Goal: Task Accomplishment & Management: Manage account settings

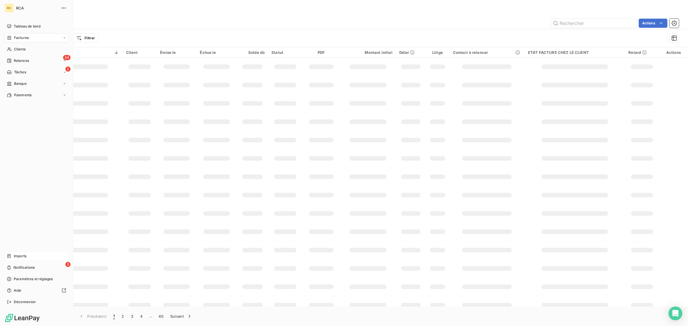
click at [25, 258] on span "Imports" at bounding box center [20, 256] width 13 height 5
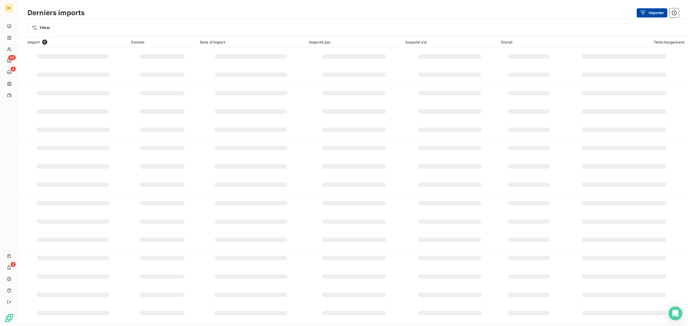
click at [647, 15] on div "button" at bounding box center [644, 13] width 9 height 6
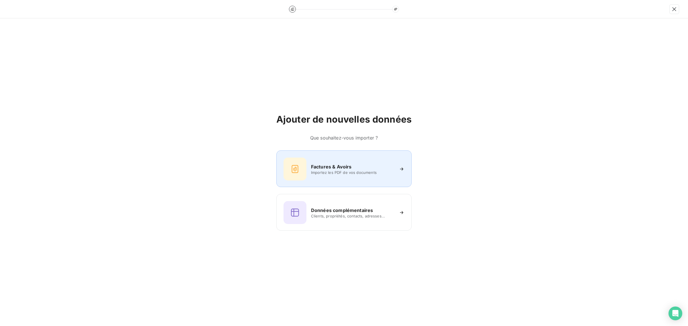
click at [338, 162] on div "Factures & Avoirs Importez les PDF de vos documents" at bounding box center [343, 169] width 121 height 23
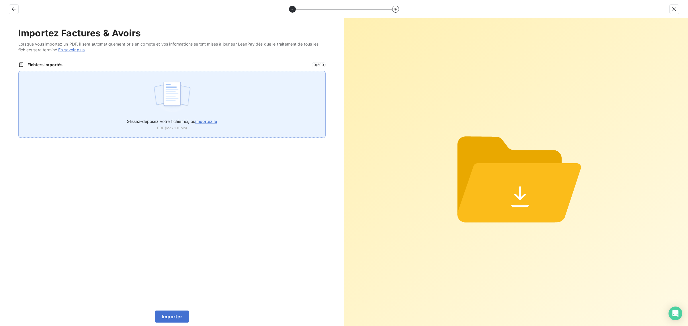
click at [183, 112] on img at bounding box center [172, 96] width 38 height 37
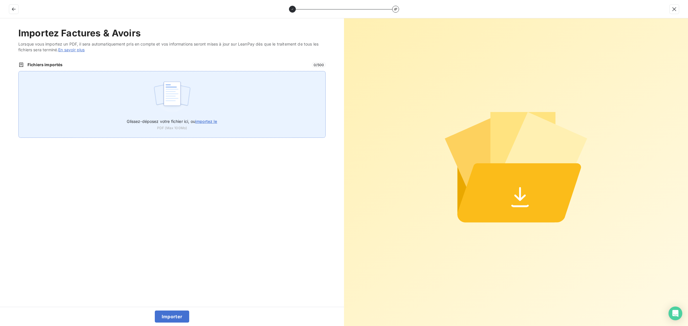
type input "C:\fakepath\FC38805.pdf"
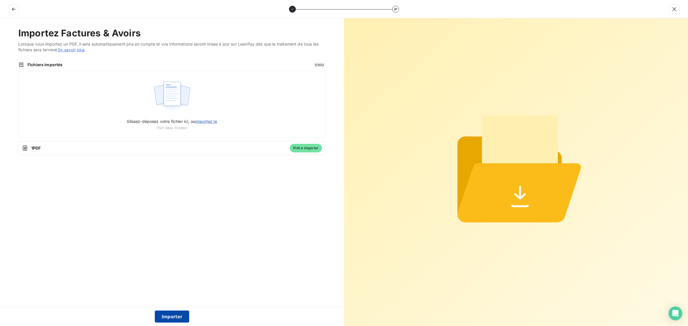
click at [174, 313] on button "Importer" at bounding box center [172, 317] width 35 height 12
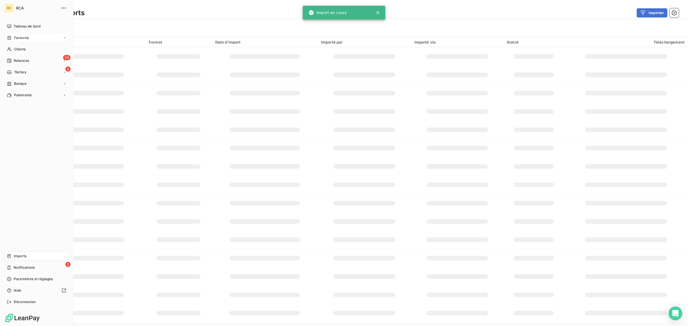
click at [20, 34] on div "Factures" at bounding box center [37, 37] width 64 height 9
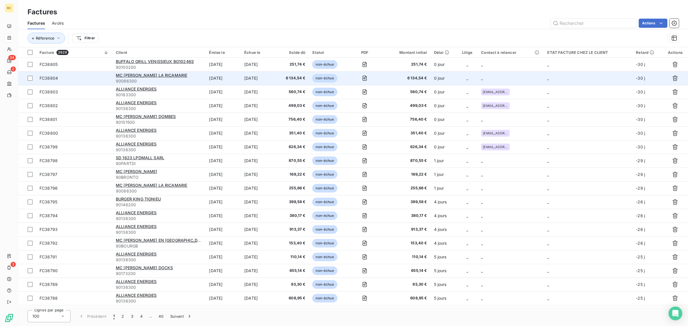
click at [95, 80] on span "FC38804" at bounding box center [74, 78] width 69 height 6
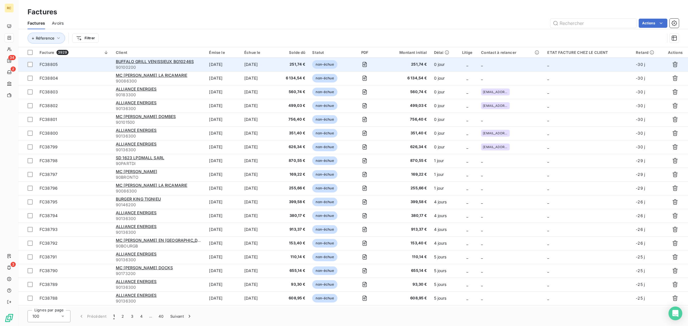
click at [98, 68] on td "FC38805" at bounding box center [74, 65] width 76 height 14
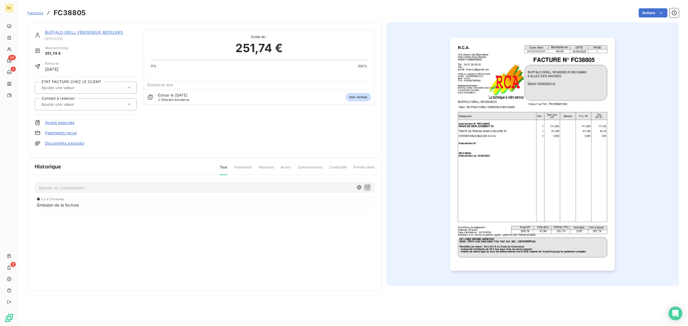
click at [75, 142] on link "Documents associés" at bounding box center [64, 143] width 39 height 6
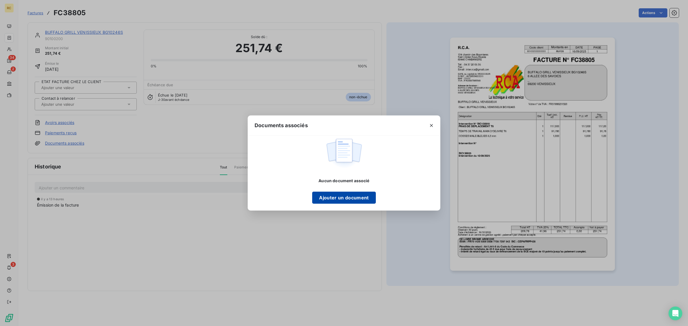
click at [342, 197] on button "Ajouter un document" at bounding box center [343, 198] width 63 height 12
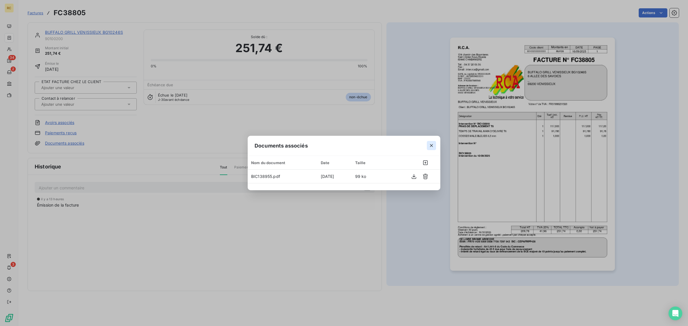
click at [431, 145] on icon "button" at bounding box center [431, 145] width 3 height 3
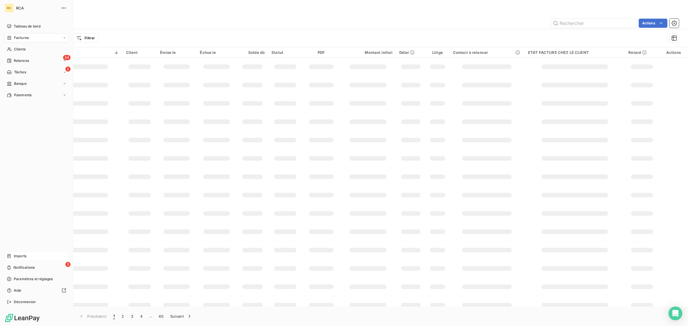
click at [8, 255] on icon at bounding box center [9, 256] width 5 height 5
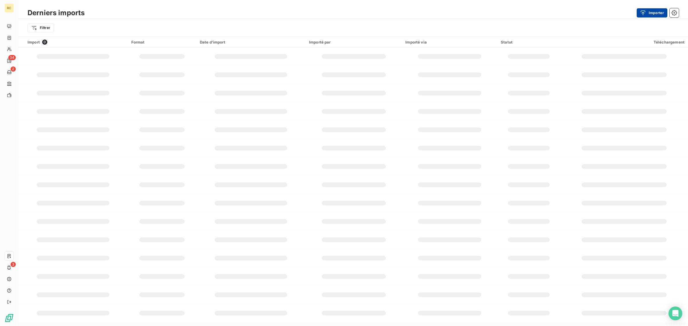
click at [644, 9] on button "Importer" at bounding box center [651, 12] width 31 height 9
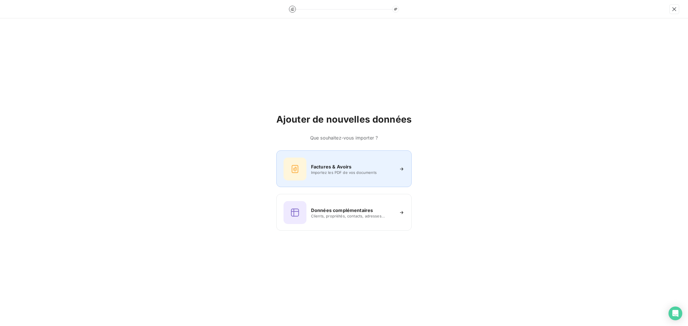
click at [305, 170] on div at bounding box center [294, 169] width 23 height 23
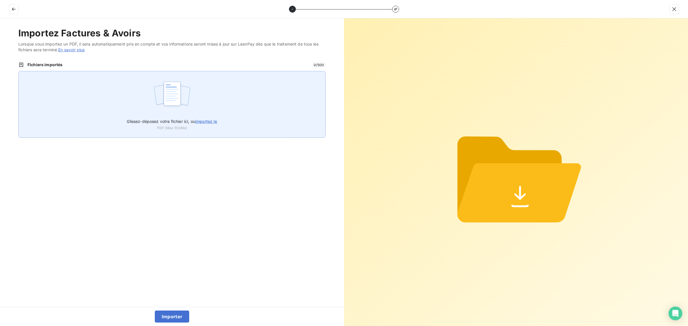
click at [192, 76] on div "Glissez-déposez votre fichier ici, ou importez le PDF (Max 100Mo)" at bounding box center [171, 104] width 307 height 67
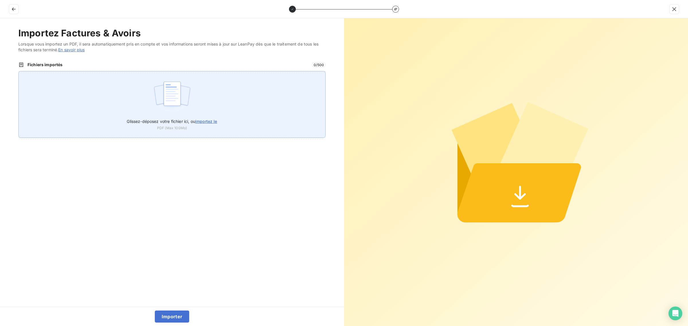
type input "C:\fakepath\FC38806.pdf"
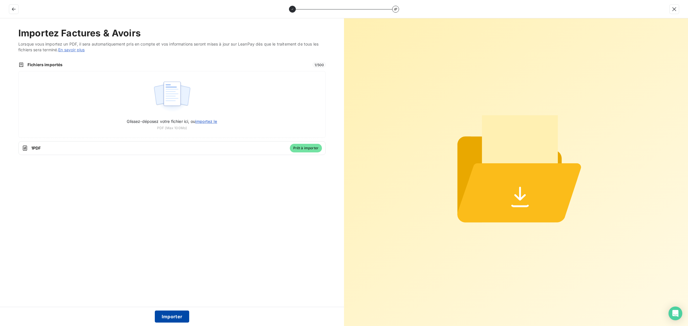
click at [175, 312] on button "Importer" at bounding box center [172, 317] width 35 height 12
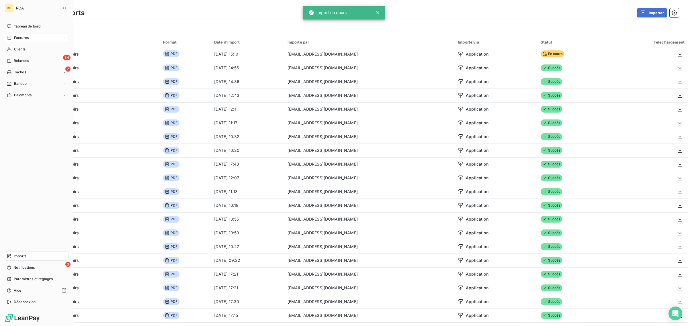
click at [9, 38] on icon at bounding box center [9, 38] width 5 height 5
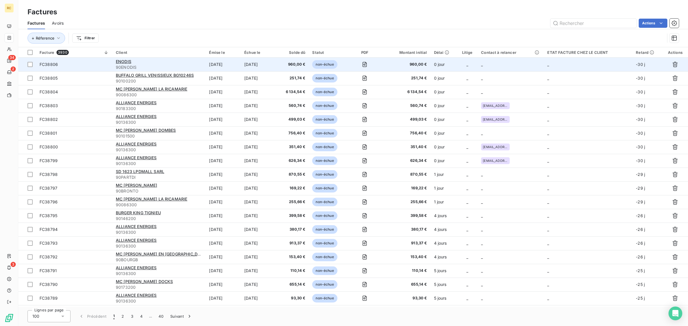
click at [96, 65] on span "FC38806" at bounding box center [74, 65] width 69 height 6
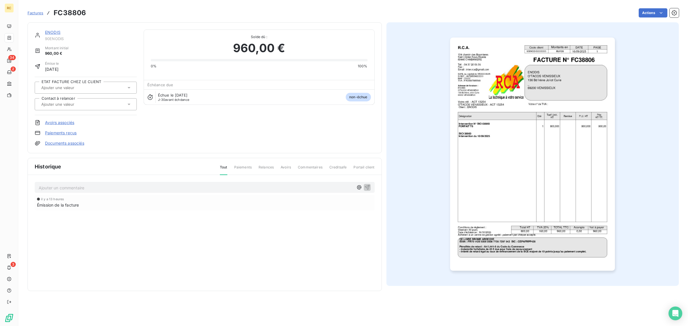
click at [75, 146] on link "Documents associés" at bounding box center [64, 143] width 39 height 6
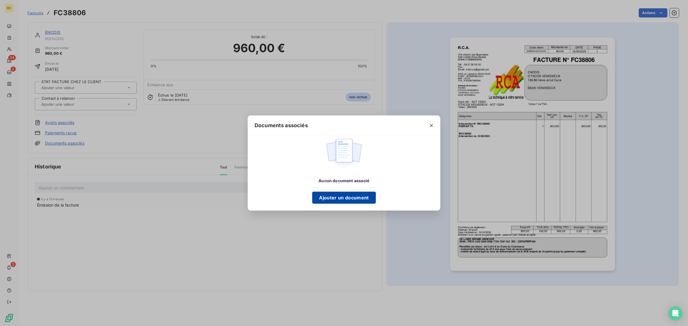
click at [333, 194] on button "Ajouter un document" at bounding box center [343, 198] width 63 height 12
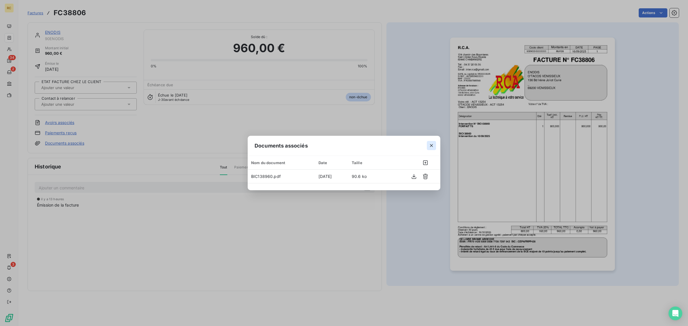
click at [436, 144] on button "button" at bounding box center [431, 145] width 9 height 9
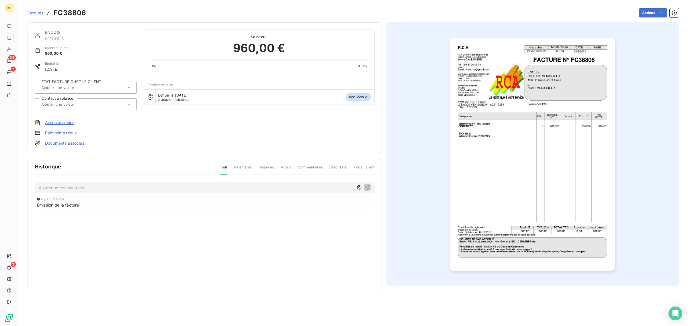
click at [483, 138] on img "button" at bounding box center [532, 154] width 165 height 233
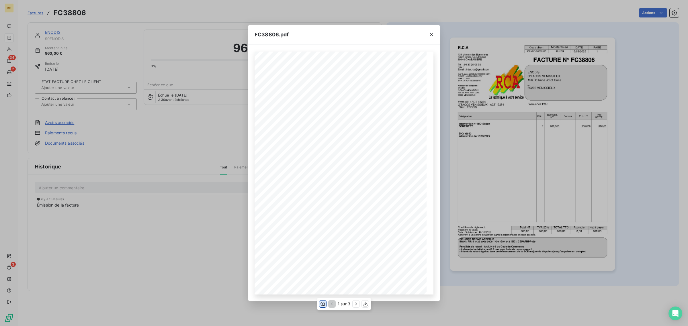
click at [322, 302] on icon "button" at bounding box center [323, 304] width 6 height 6
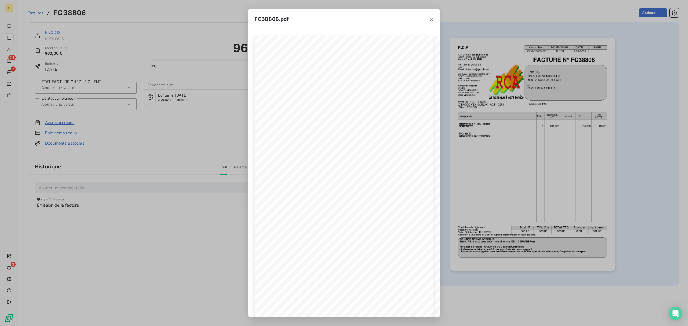
click at [192, 211] on div "FC38806.pdf R.C.A. Code client Montants en DATE PAGE 90ENODIS0000000 euros 16/0…" at bounding box center [344, 163] width 688 height 326
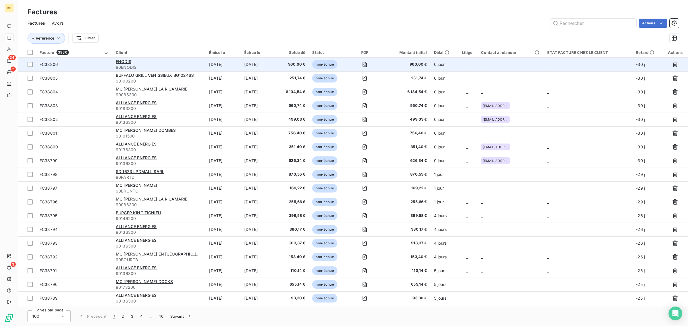
click at [88, 68] on td "FC38806" at bounding box center [74, 65] width 76 height 14
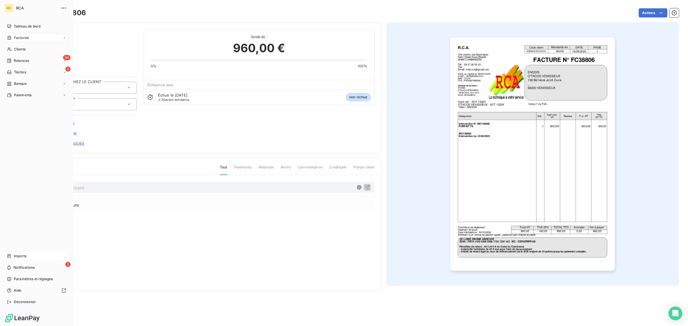
click at [24, 257] on span "Imports" at bounding box center [20, 256] width 13 height 5
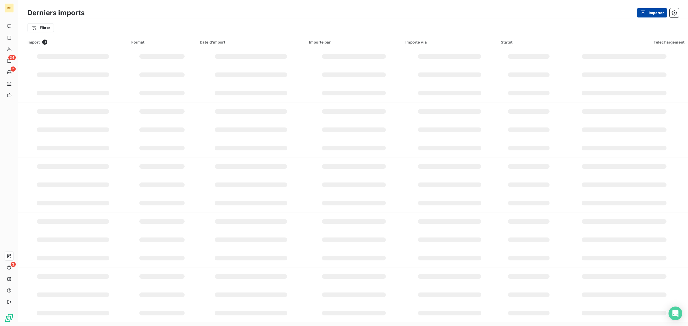
click at [642, 15] on icon "button" at bounding box center [643, 13] width 6 height 6
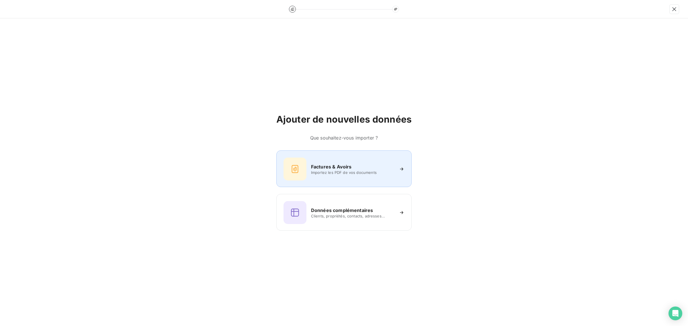
click at [305, 171] on div at bounding box center [294, 169] width 23 height 23
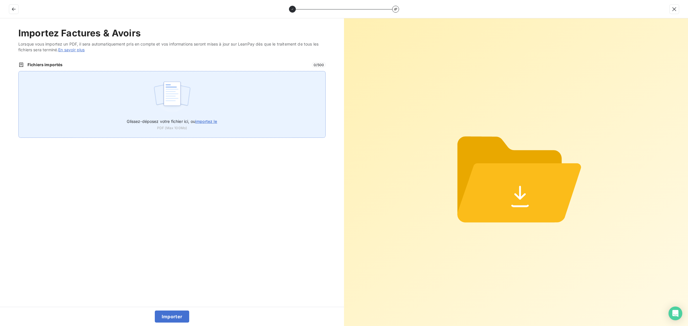
click at [156, 88] on img at bounding box center [172, 96] width 38 height 37
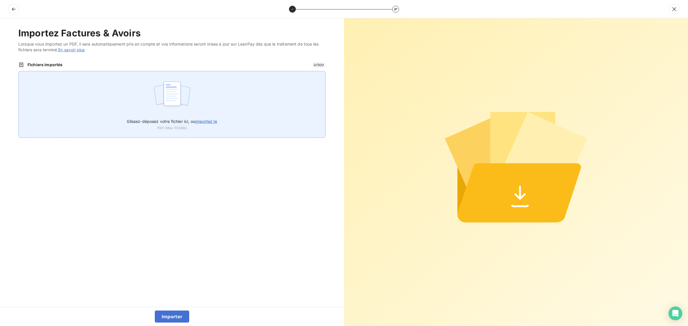
type input "C:\fakepath\FC38808.pdf"
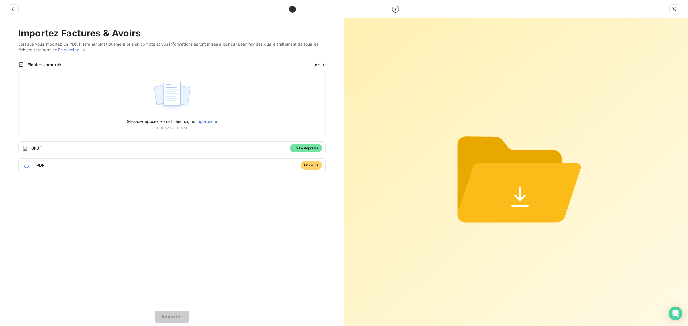
click at [174, 316] on button "Importer" at bounding box center [172, 317] width 35 height 12
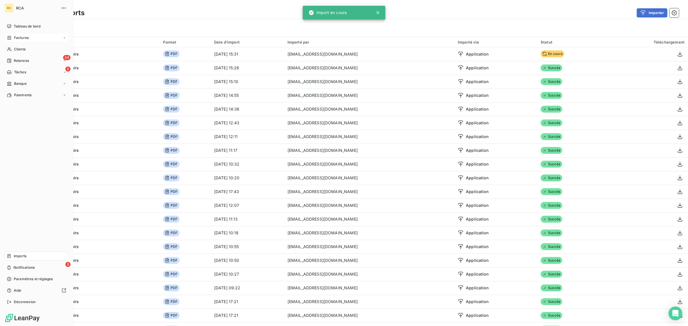
click at [15, 35] on div "Factures" at bounding box center [37, 37] width 64 height 9
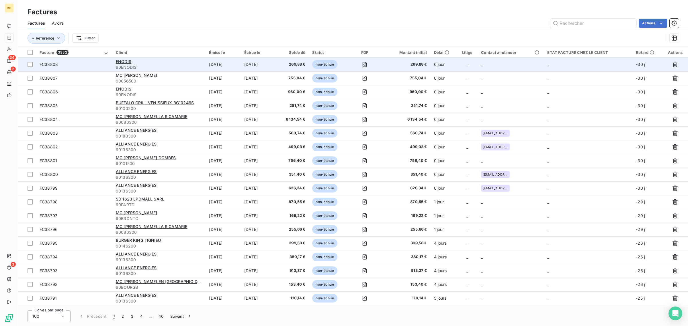
click at [85, 65] on span "FC38808" at bounding box center [74, 65] width 69 height 6
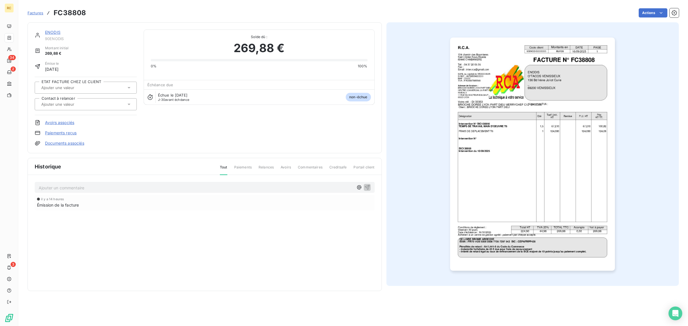
click at [66, 141] on link "Documents associés" at bounding box center [64, 143] width 39 height 6
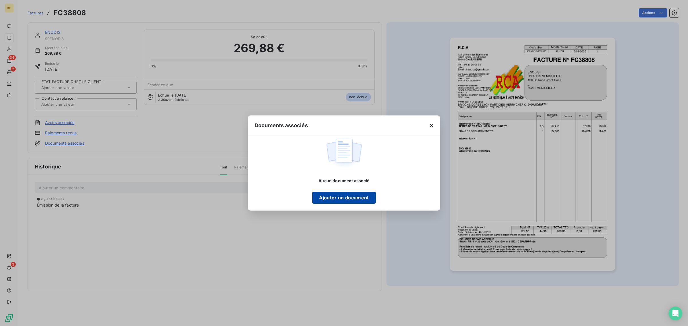
click at [352, 199] on button "Ajouter un document" at bounding box center [343, 198] width 63 height 12
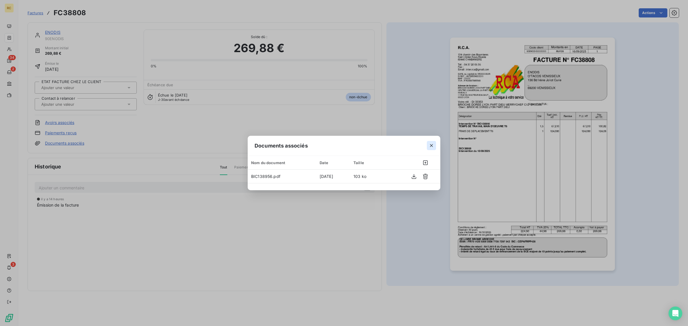
click at [432, 147] on icon "button" at bounding box center [431, 145] width 3 height 3
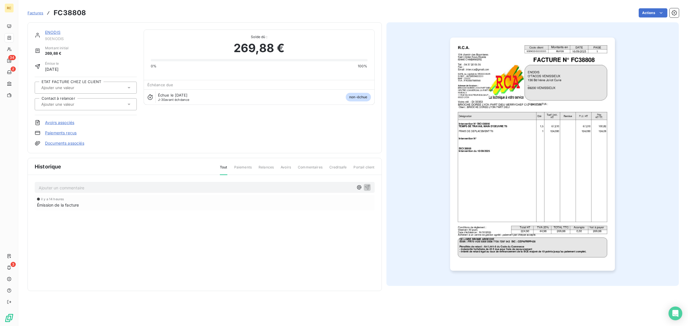
click at [548, 133] on img "button" at bounding box center [532, 154] width 165 height 233
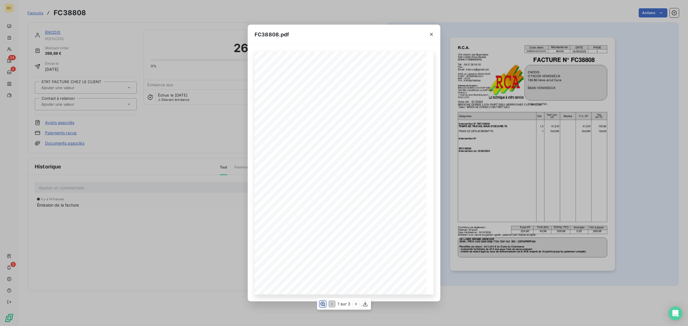
click at [323, 303] on icon "button" at bounding box center [323, 304] width 6 height 6
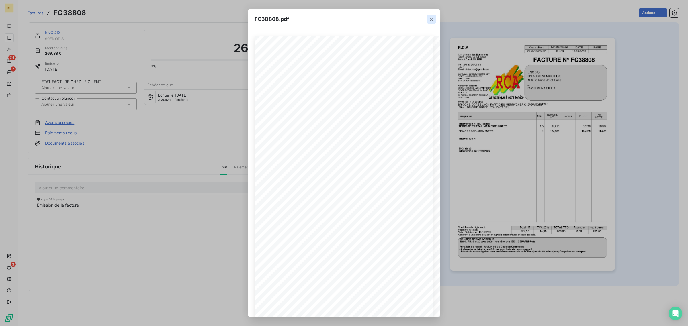
click at [430, 19] on icon "button" at bounding box center [431, 19] width 6 height 6
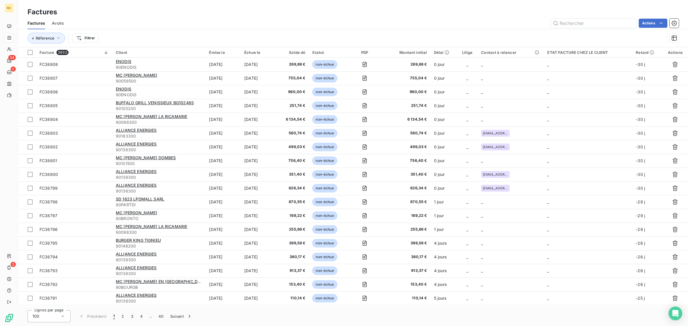
drag, startPoint x: 583, startPoint y: 24, endPoint x: 580, endPoint y: 7, distance: 16.6
click at [580, 7] on div "Factures" at bounding box center [352, 12] width 669 height 10
click at [574, 23] on input "text" at bounding box center [593, 23] width 86 height 9
paste input "FC38807"
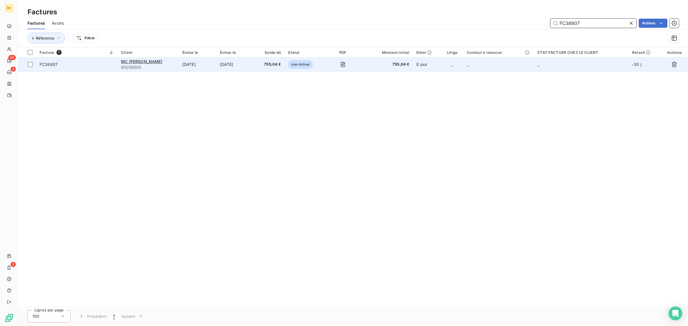
type input "FC38807"
click at [102, 64] on span "FC38807" at bounding box center [77, 65] width 74 height 6
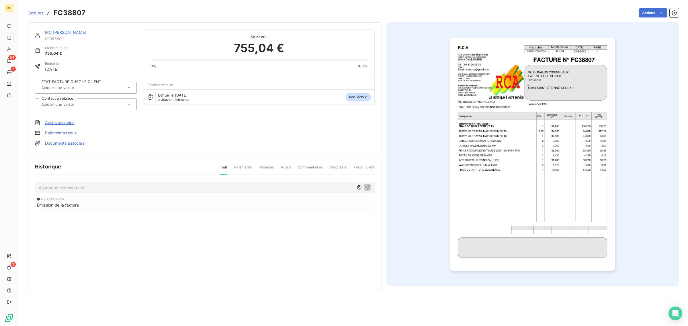
click at [55, 143] on link "Documents associés" at bounding box center [64, 143] width 39 height 6
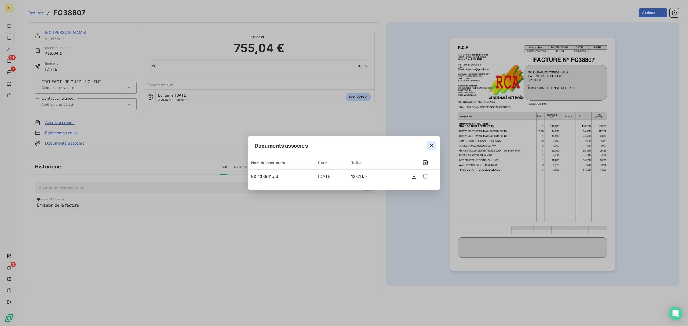
click at [430, 143] on icon "button" at bounding box center [431, 146] width 6 height 6
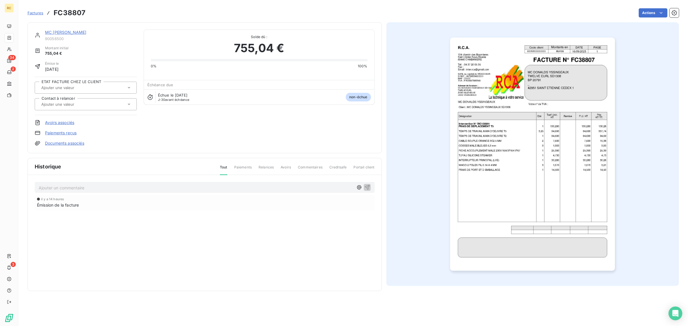
click at [74, 144] on link "Documents associés" at bounding box center [64, 143] width 39 height 6
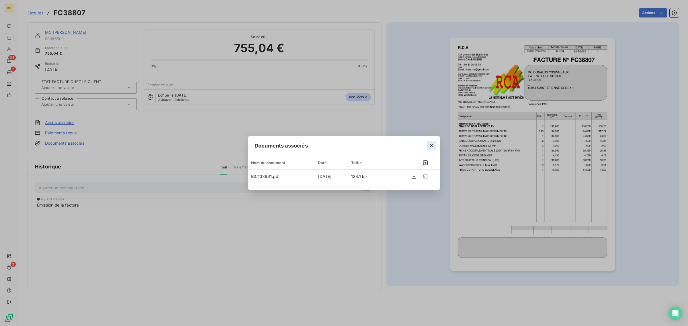
click at [431, 144] on icon "button" at bounding box center [431, 146] width 6 height 6
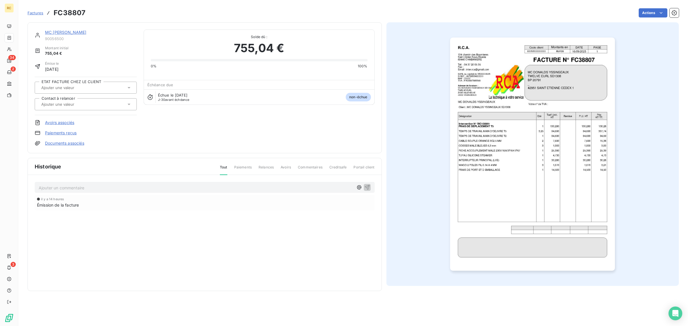
click at [485, 150] on img "button" at bounding box center [532, 154] width 165 height 233
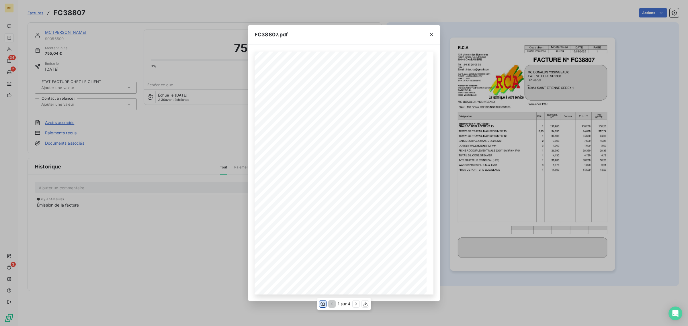
click at [323, 302] on icon "button" at bounding box center [322, 304] width 5 height 4
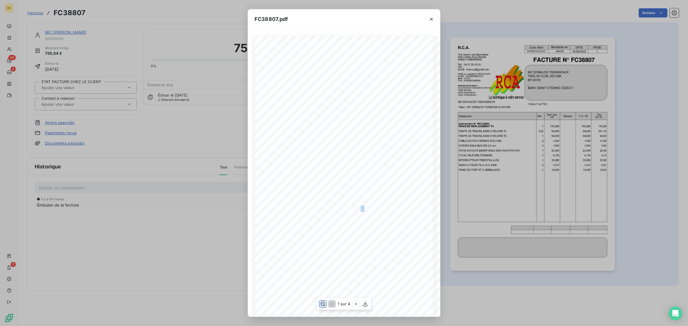
drag, startPoint x: 348, startPoint y: 208, endPoint x: 351, endPoint y: 199, distance: 9.2
click at [354, 203] on div "R.C.A. Code client Montants en DATE PAGE 900565000000000 euros 16/09/2025 134 c…" at bounding box center [344, 238] width 287 height 405
click at [343, 206] on span at bounding box center [328, 208] width 58 height 4
click at [429, 19] on icon "button" at bounding box center [431, 19] width 6 height 6
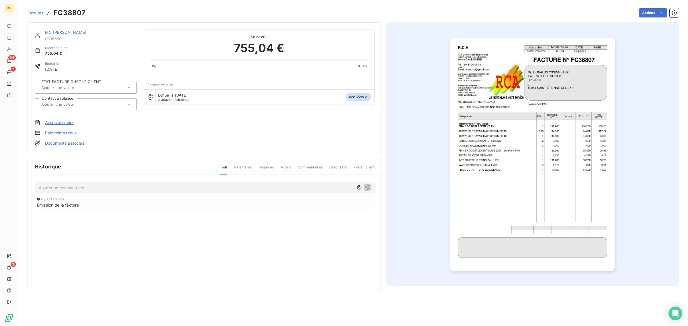
click at [58, 141] on link "Documents associés" at bounding box center [64, 143] width 39 height 6
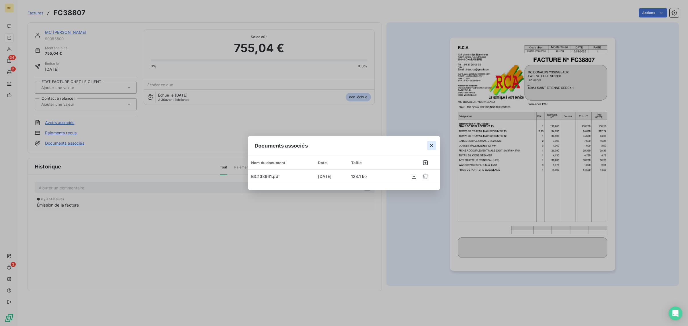
click at [432, 142] on button "button" at bounding box center [431, 145] width 9 height 9
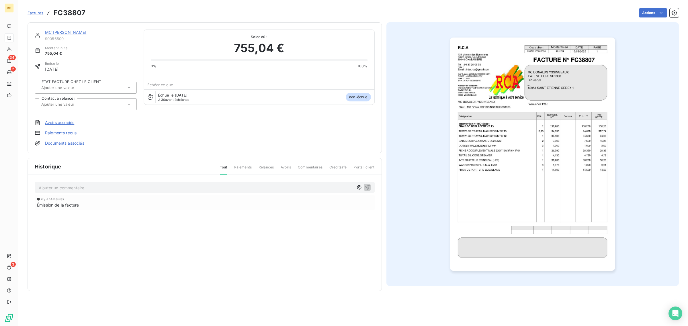
click at [505, 136] on img "button" at bounding box center [532, 154] width 165 height 233
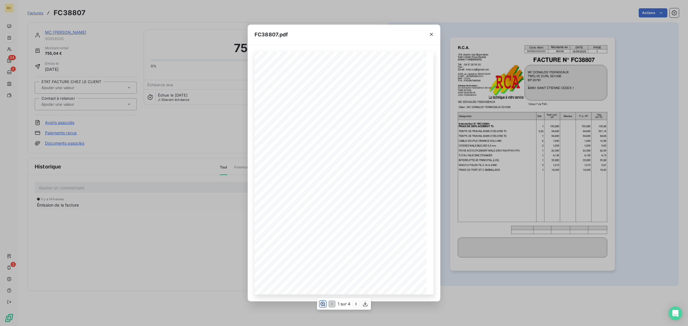
click at [323, 301] on icon "button" at bounding box center [323, 304] width 6 height 6
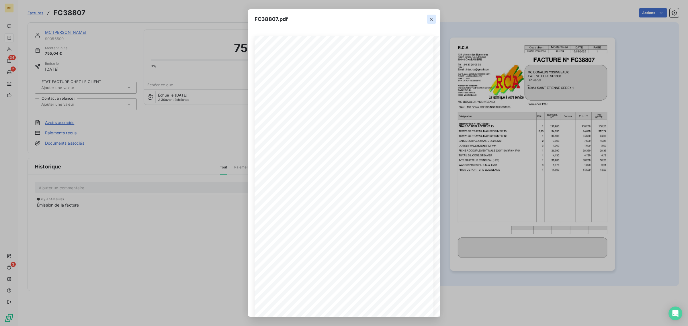
click at [430, 20] on icon "button" at bounding box center [431, 19] width 3 height 3
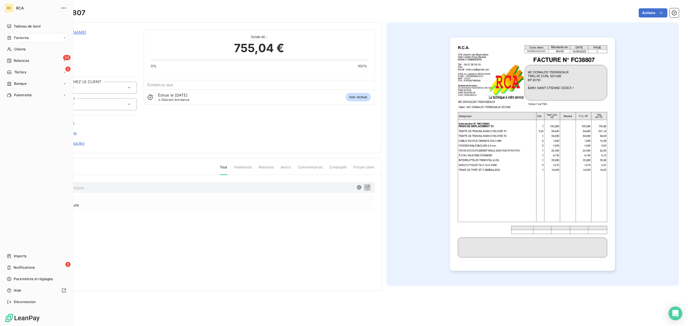
click at [28, 35] on div "Factures" at bounding box center [37, 37] width 64 height 9
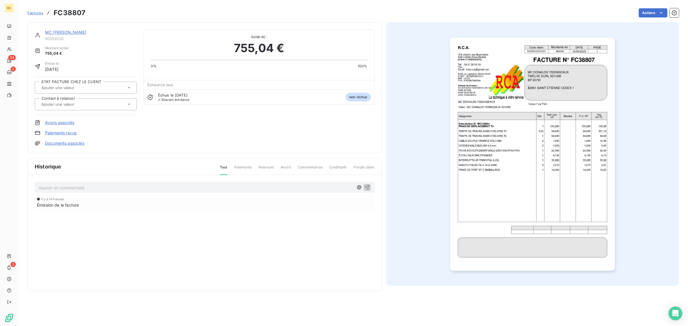
click at [36, 12] on span "Factures" at bounding box center [36, 13] width 16 height 5
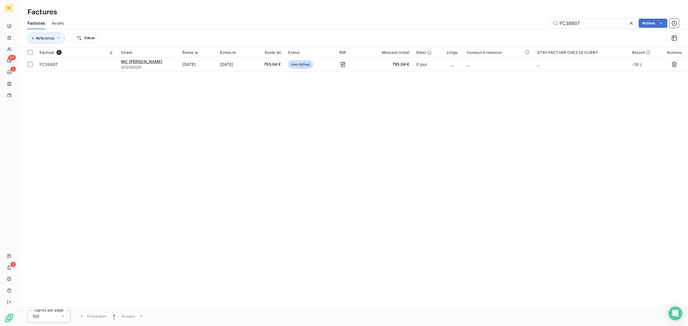
click at [630, 24] on icon at bounding box center [631, 23] width 6 height 6
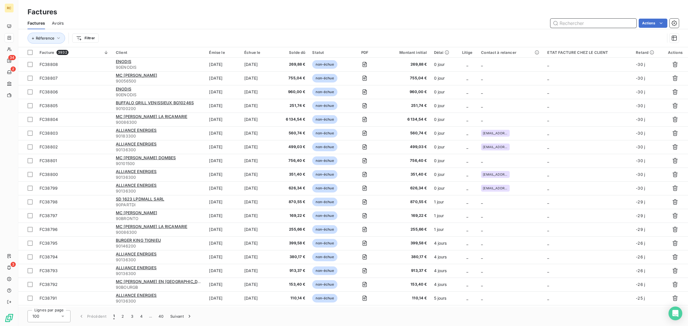
click at [608, 20] on input "text" at bounding box center [593, 23] width 86 height 9
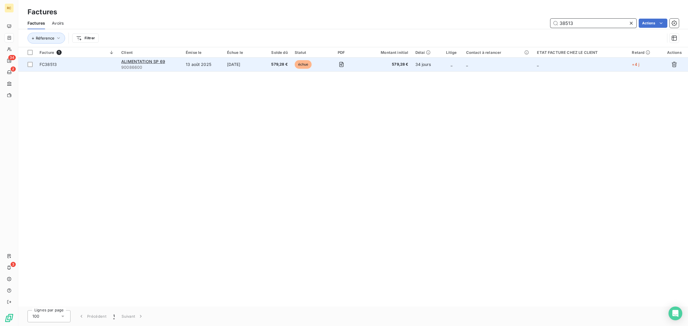
type input "38513"
click at [97, 64] on span "FC38513" at bounding box center [77, 65] width 75 height 6
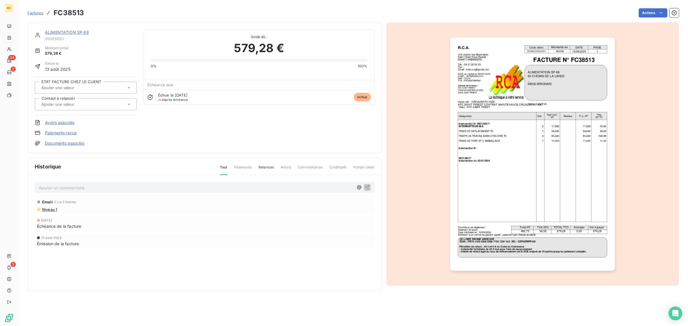
click at [58, 142] on link "Documents associés" at bounding box center [64, 143] width 39 height 6
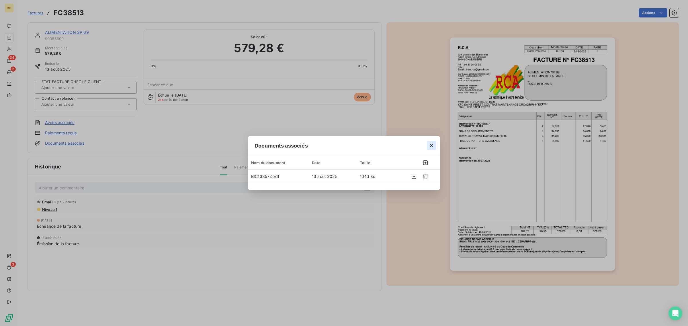
click at [431, 145] on icon "button" at bounding box center [431, 145] width 3 height 3
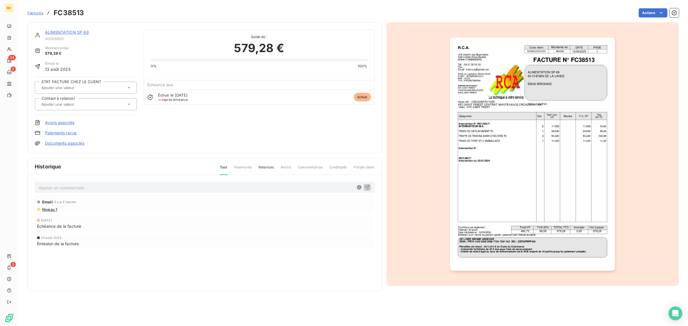
click at [55, 122] on link "Avoirs associés" at bounding box center [59, 123] width 29 height 6
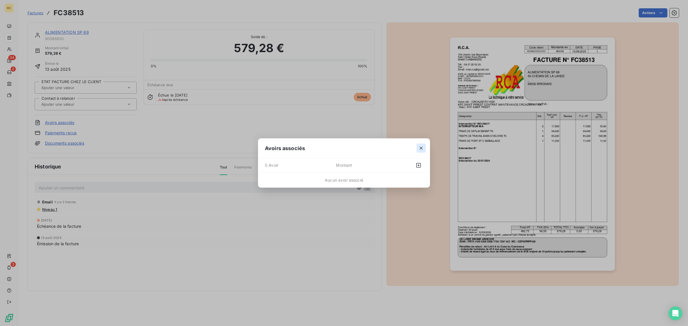
click at [420, 148] on icon "button" at bounding box center [421, 148] width 6 height 6
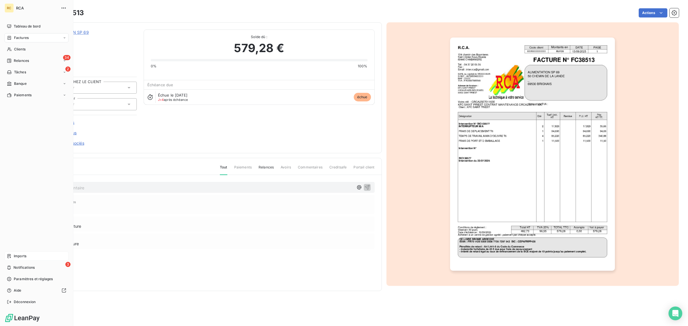
click at [12, 254] on div "Imports" at bounding box center [37, 256] width 64 height 9
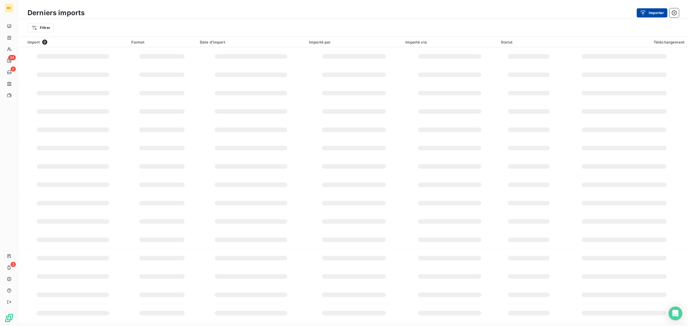
click at [645, 15] on icon "button" at bounding box center [643, 13] width 6 height 6
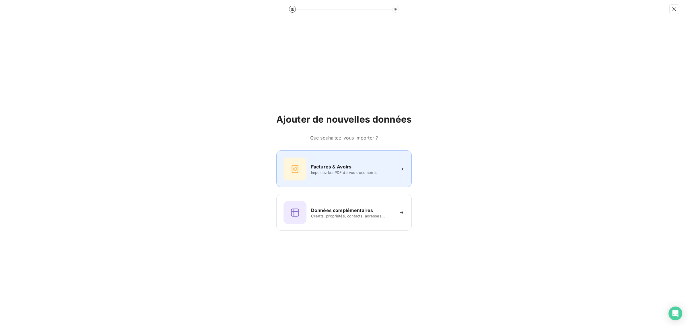
click at [314, 168] on h6 "Factures & Avoirs" at bounding box center [331, 166] width 41 height 7
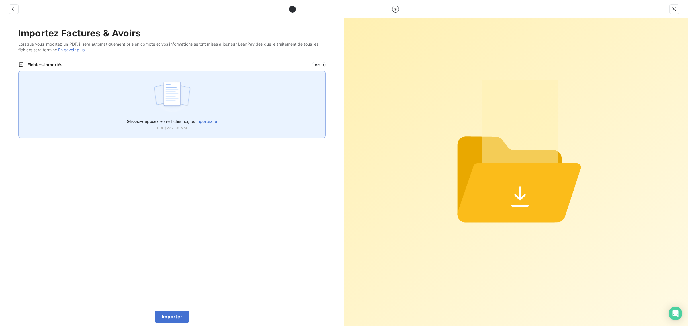
click at [152, 88] on div "Glissez-déposez votre fichier ici, ou importez le PDF (Max 100Mo)" at bounding box center [171, 104] width 307 height 67
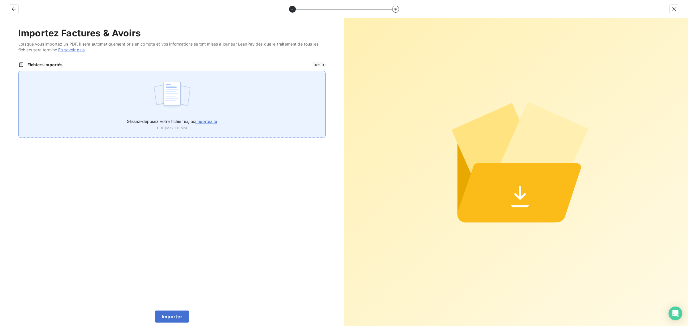
type input "C:\fakepath\AC250241.pdf"
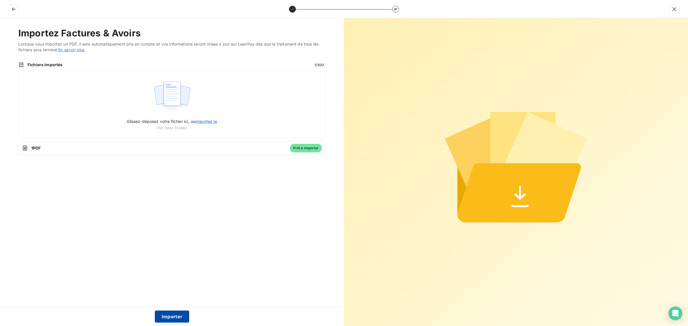
click at [167, 317] on button "Importer" at bounding box center [172, 317] width 35 height 12
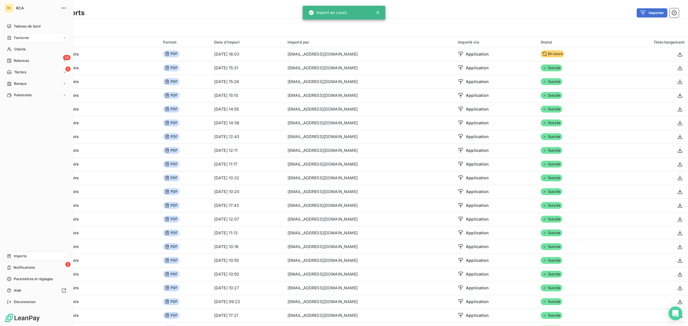
click at [13, 39] on div "Factures" at bounding box center [18, 37] width 22 height 5
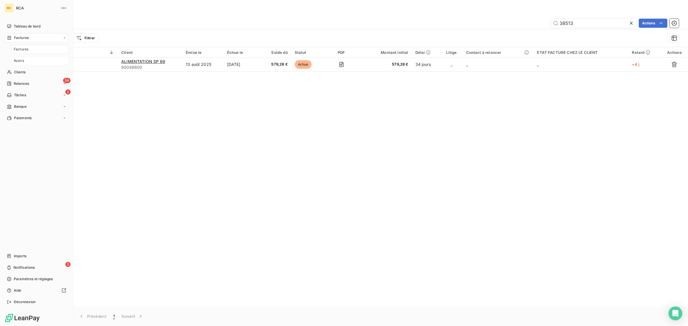
click at [29, 60] on div "Avoirs" at bounding box center [39, 60] width 57 height 9
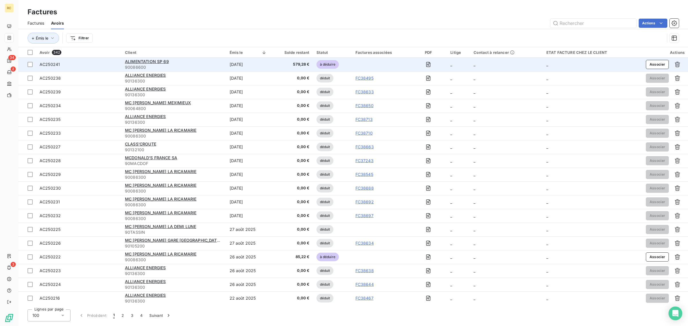
click at [89, 65] on div "AC250241" at bounding box center [79, 65] width 79 height 6
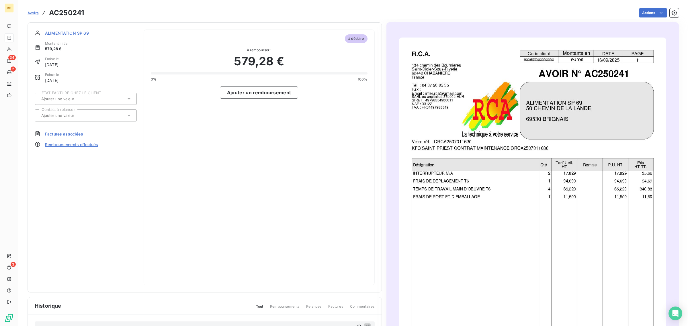
click at [65, 133] on span "Factures associées" at bounding box center [64, 134] width 38 height 6
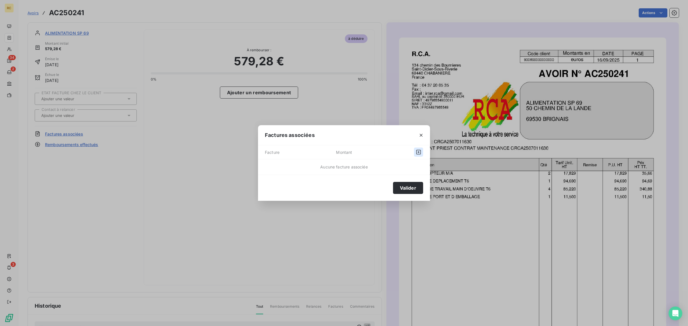
click at [422, 151] on button "button" at bounding box center [418, 152] width 9 height 9
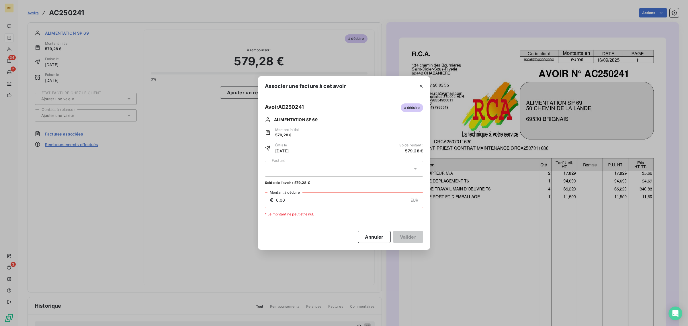
click at [295, 171] on div at bounding box center [344, 169] width 158 height 16
click at [290, 184] on div "FC38513 579,28 €" at bounding box center [343, 182] width 151 height 5
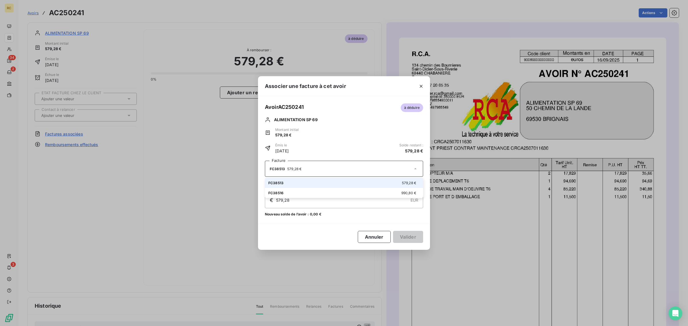
type input "579,28"
click at [407, 237] on button "Valider" at bounding box center [408, 237] width 30 height 12
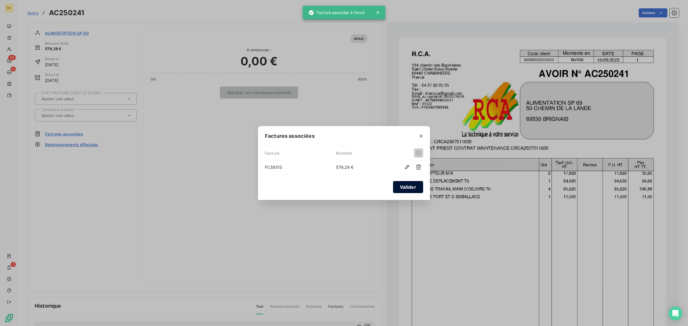
click at [402, 188] on button "Valider" at bounding box center [408, 187] width 30 height 12
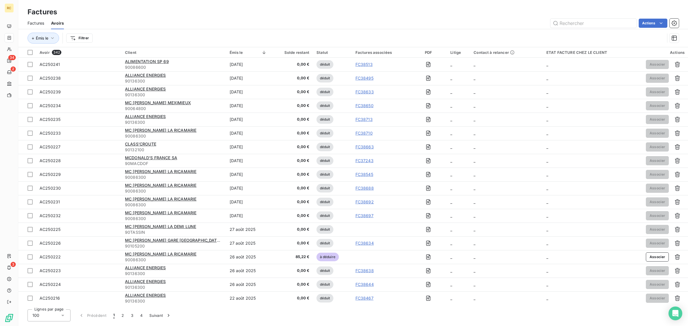
click at [35, 25] on span "Factures" at bounding box center [36, 23] width 17 height 6
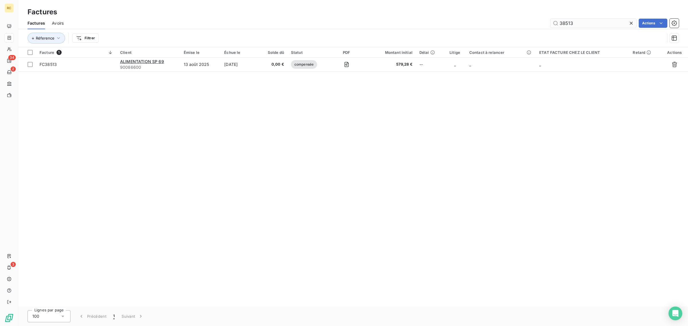
click at [579, 23] on input "38513" at bounding box center [593, 23] width 86 height 9
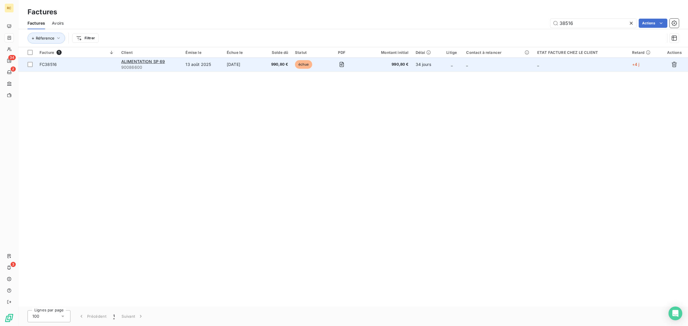
type input "38516"
click at [90, 63] on span "FC38516" at bounding box center [77, 65] width 75 height 6
click at [112, 63] on span "FC38516" at bounding box center [77, 65] width 75 height 6
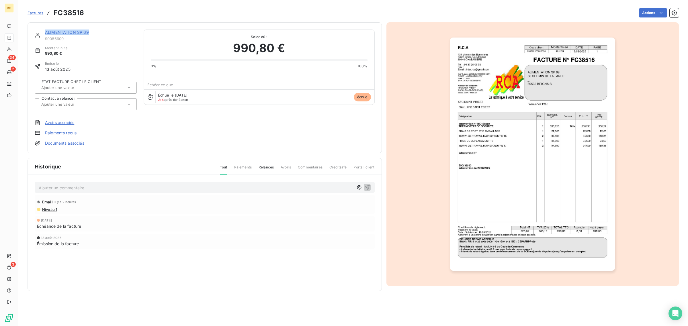
drag, startPoint x: 93, startPoint y: 32, endPoint x: 45, endPoint y: 34, distance: 48.4
click at [45, 34] on div "ALIMENTATION SP 69" at bounding box center [91, 33] width 92 height 6
copy link "ALIMENTATION SP 69"
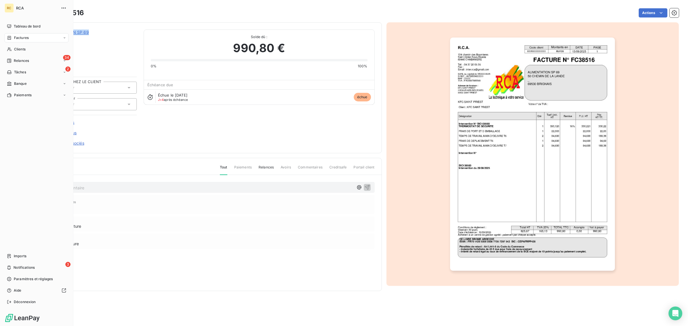
click at [13, 40] on div "Factures" at bounding box center [18, 37] width 22 height 5
click at [21, 70] on span "Clients" at bounding box center [19, 72] width 11 height 5
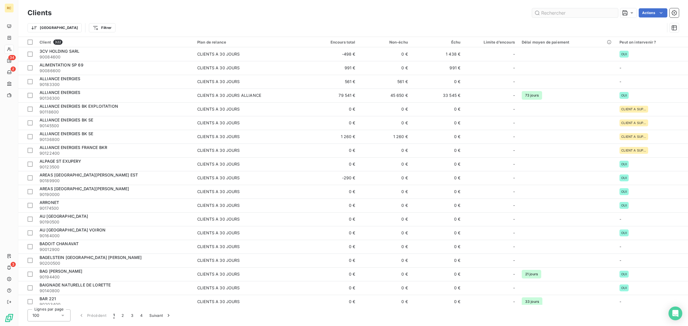
click at [560, 14] on input "text" at bounding box center [575, 12] width 86 height 9
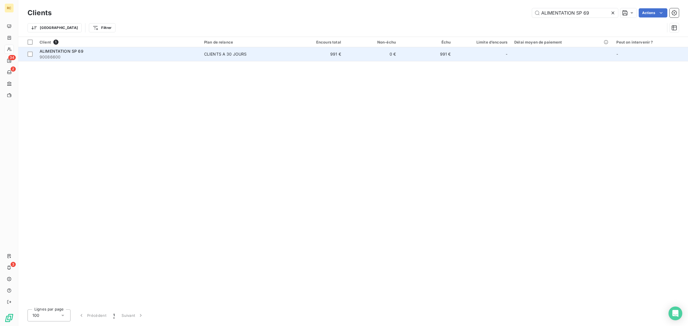
type input "ALIMENTATION SP 69"
click at [102, 56] on span "90086600" at bounding box center [119, 57] width 158 height 6
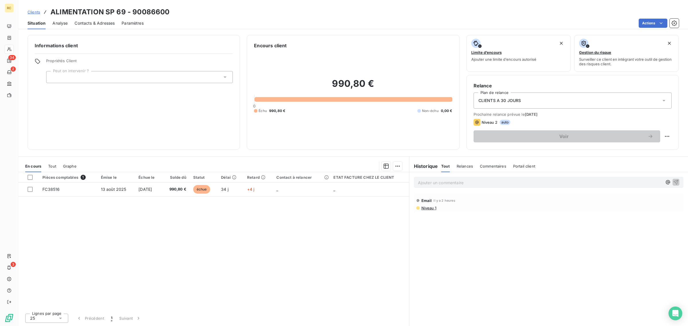
click at [107, 175] on div "Émise le" at bounding box center [116, 177] width 31 height 5
click at [50, 165] on span "Tout" at bounding box center [52, 166] width 8 height 5
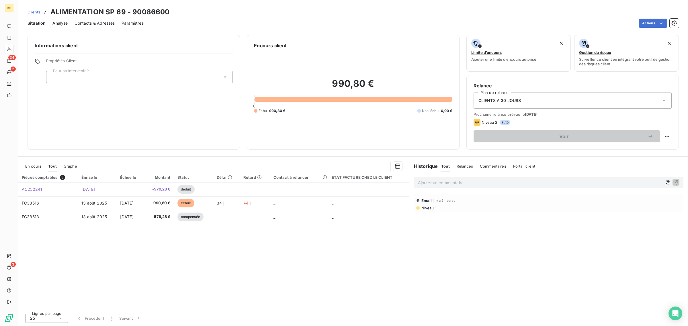
click at [39, 166] on span "En cours" at bounding box center [33, 166] width 16 height 5
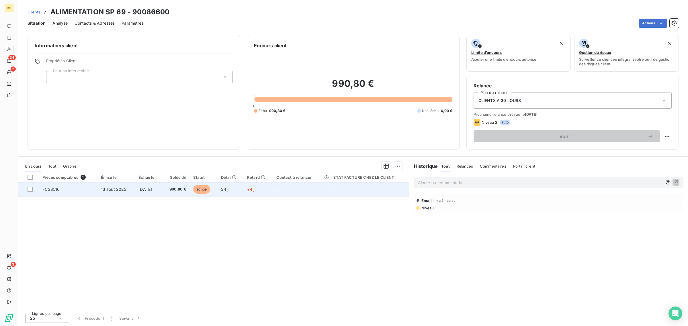
click at [73, 193] on td "FC38516" at bounding box center [68, 190] width 58 height 14
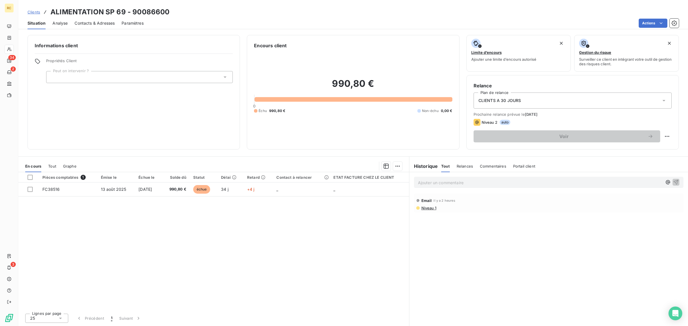
click at [85, 24] on span "Contacts & Adresses" at bounding box center [94, 23] width 40 height 6
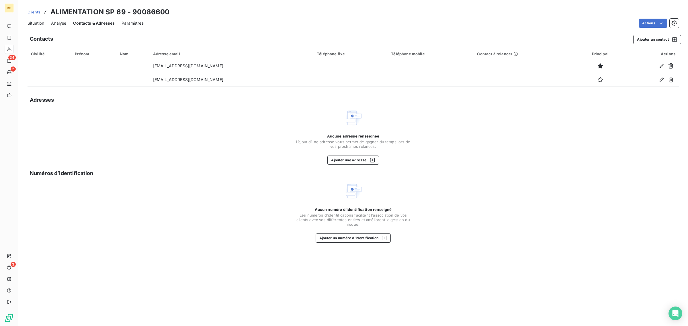
click at [38, 25] on span "Situation" at bounding box center [36, 23] width 17 height 6
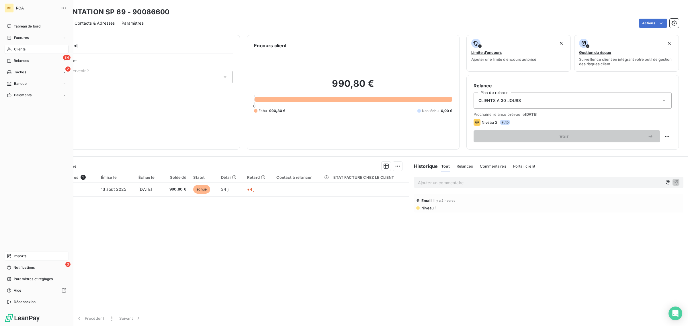
click at [25, 256] on span "Imports" at bounding box center [20, 256] width 13 height 5
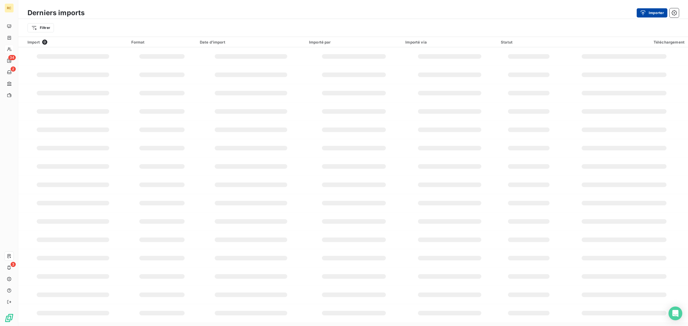
click at [661, 11] on button "Importer" at bounding box center [651, 12] width 31 height 9
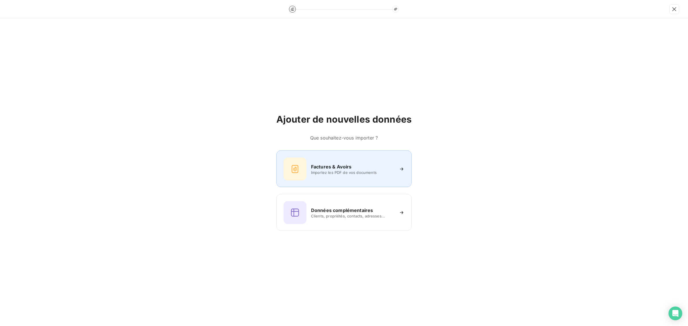
click at [341, 160] on div "Factures & Avoirs Importez les PDF de vos documents" at bounding box center [343, 169] width 121 height 23
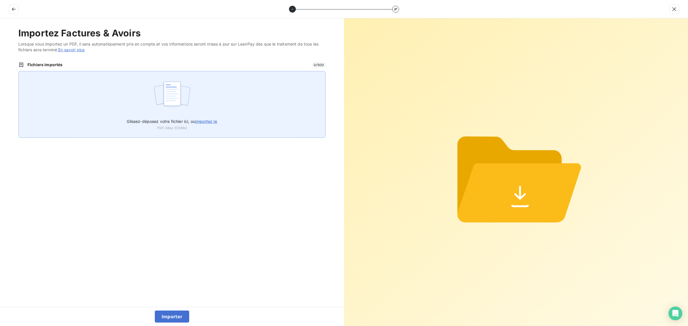
click at [155, 95] on img at bounding box center [172, 96] width 38 height 37
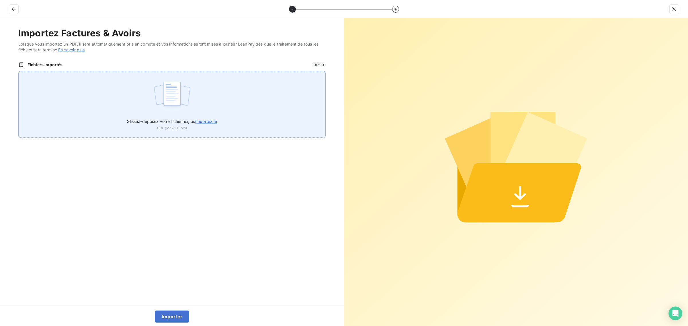
type input "C:\fakepath\FC38809.pdf"
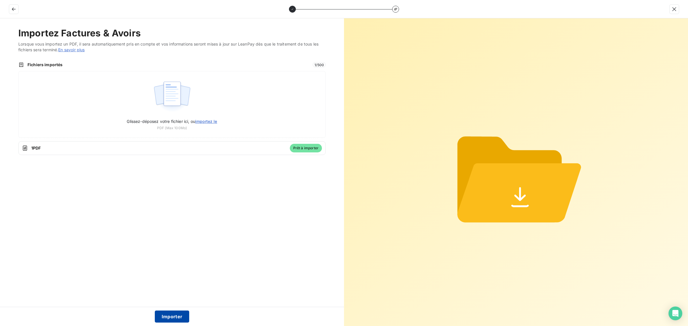
click at [176, 317] on button "Importer" at bounding box center [172, 317] width 35 height 12
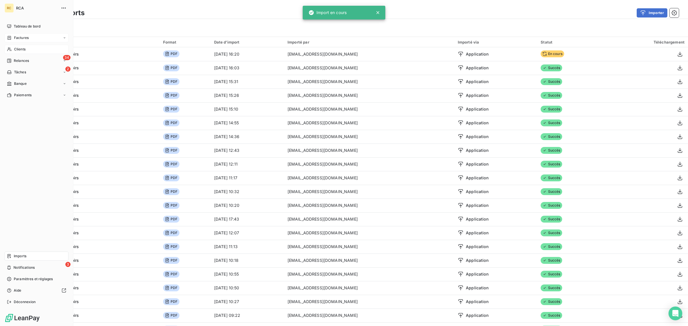
click at [14, 38] on span "Factures" at bounding box center [21, 37] width 15 height 5
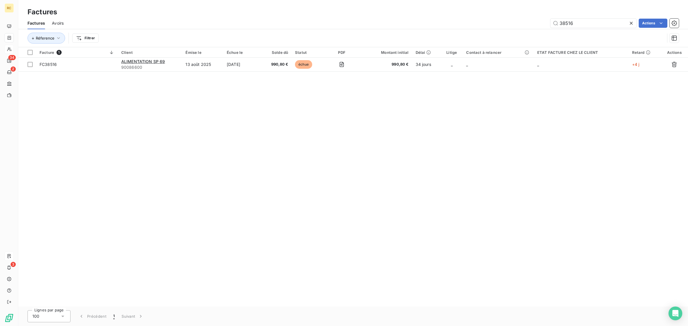
click at [633, 22] on icon at bounding box center [631, 23] width 6 height 6
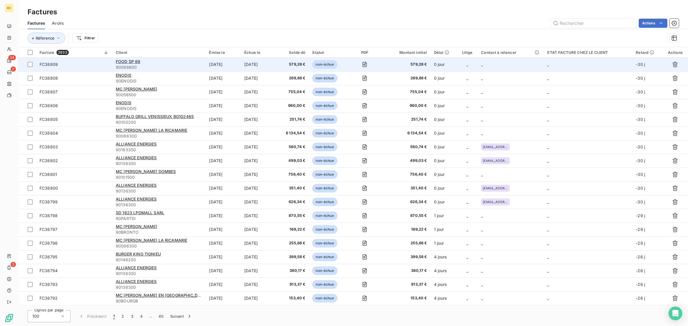
click at [85, 65] on span "FC38809" at bounding box center [74, 65] width 69 height 6
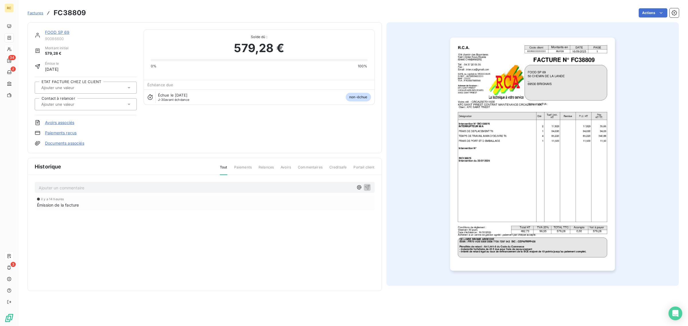
click at [71, 143] on link "Documents associés" at bounding box center [64, 143] width 39 height 6
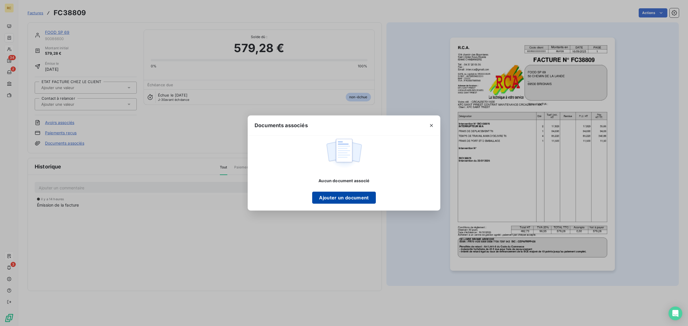
click at [335, 201] on button "Ajouter un document" at bounding box center [343, 198] width 63 height 12
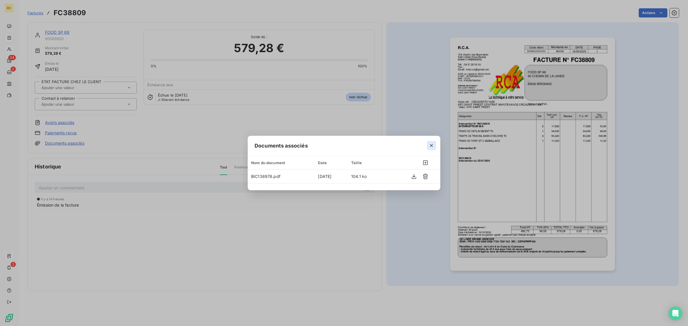
click at [430, 147] on icon "button" at bounding box center [431, 146] width 6 height 6
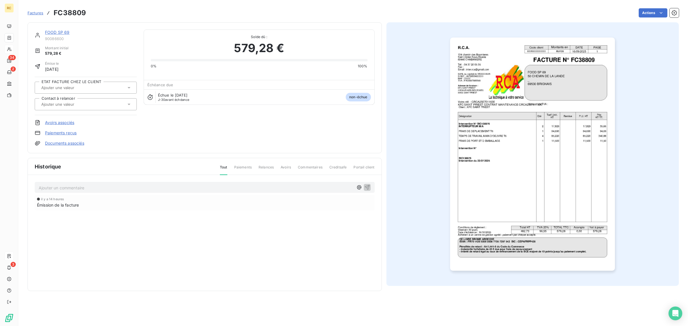
click at [495, 141] on img "button" at bounding box center [532, 154] width 165 height 233
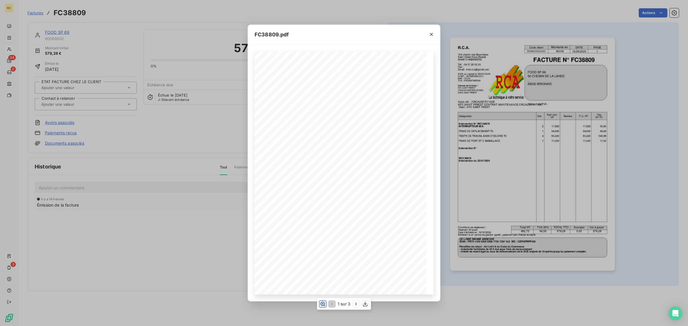
click at [322, 305] on icon "button" at bounding box center [323, 304] width 6 height 6
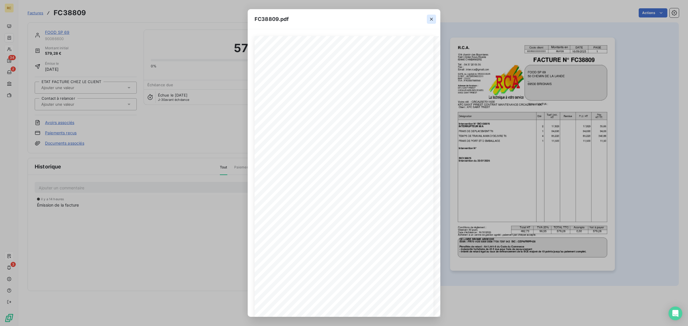
click at [429, 21] on icon "button" at bounding box center [431, 19] width 6 height 6
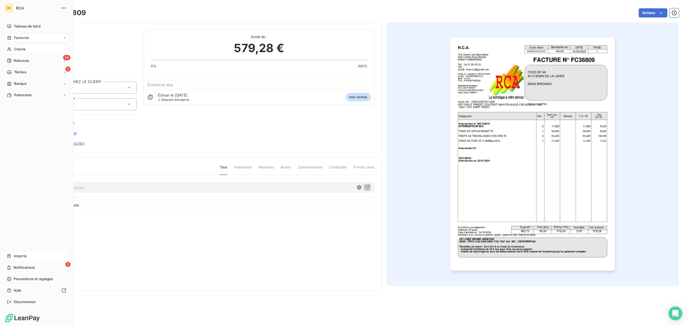
click at [22, 254] on span "Imports" at bounding box center [20, 256] width 13 height 5
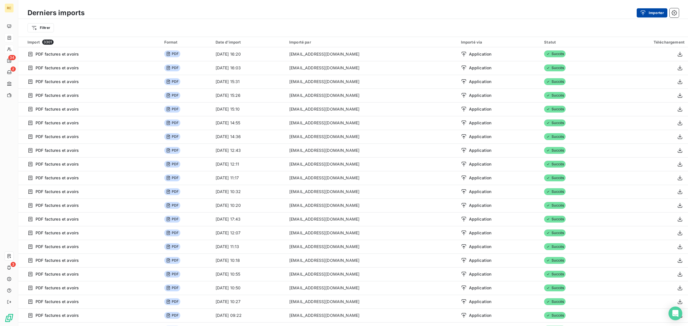
click at [647, 12] on div "button" at bounding box center [644, 13] width 9 height 6
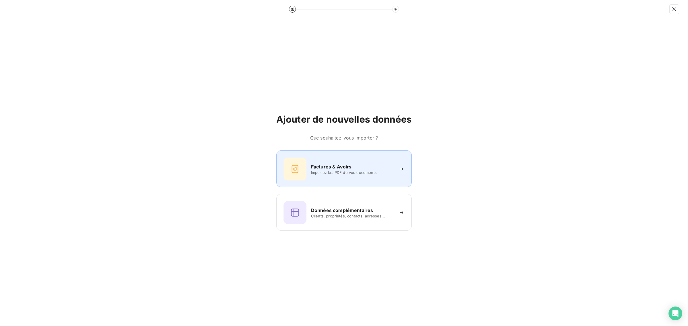
click at [346, 170] on span "Importez les PDF de vos documents" at bounding box center [352, 172] width 83 height 5
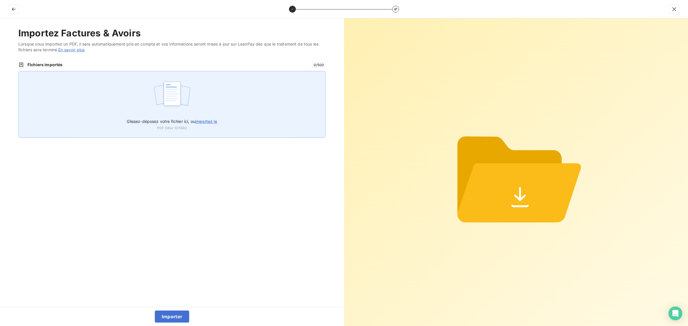
click at [160, 103] on img at bounding box center [172, 96] width 38 height 37
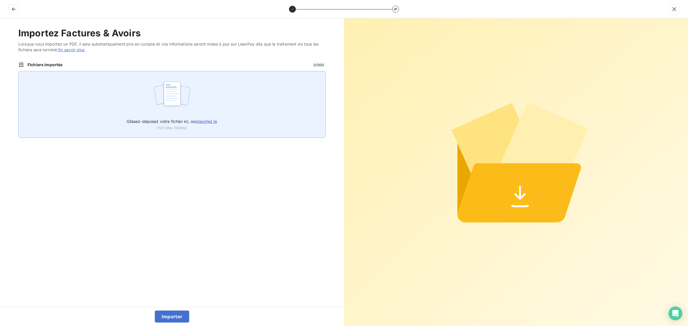
type input "C:\fakepath\FC38810.pdf"
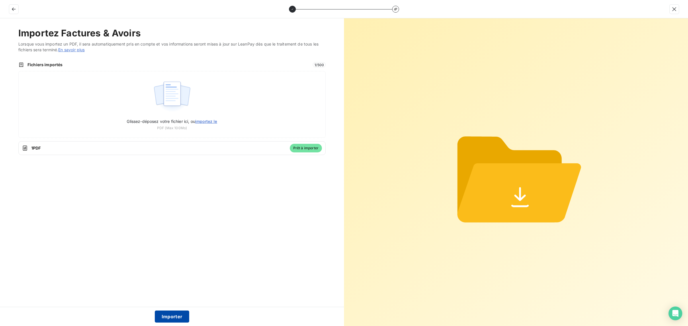
click at [160, 315] on button "Importer" at bounding box center [172, 317] width 35 height 12
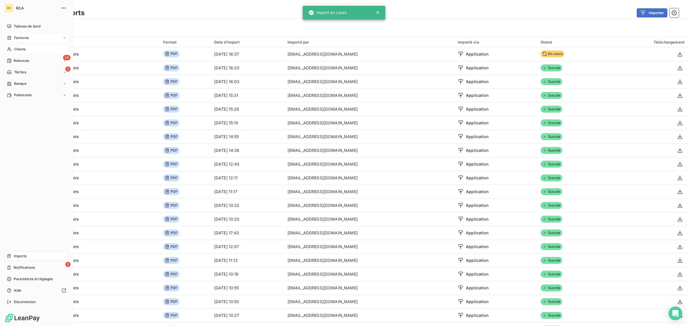
click at [7, 34] on div "Factures" at bounding box center [37, 37] width 64 height 9
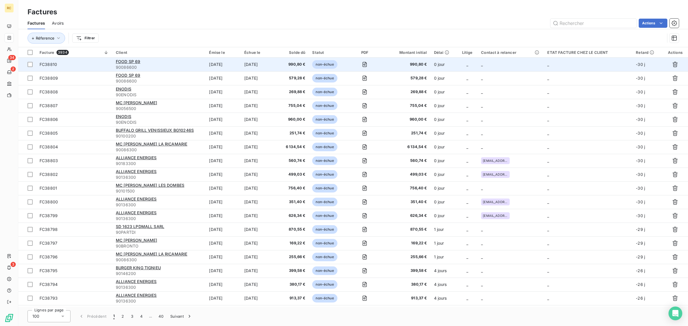
click at [88, 64] on span "FC38810" at bounding box center [74, 65] width 69 height 6
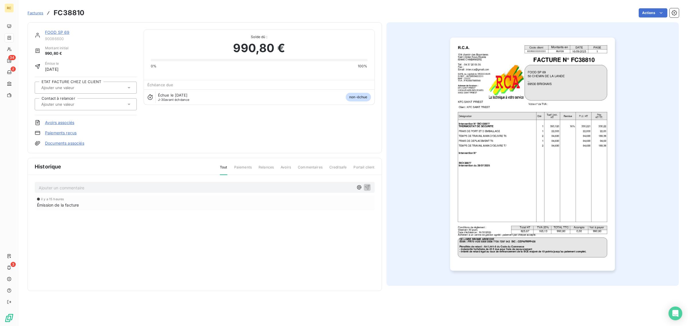
click at [69, 143] on link "Documents associés" at bounding box center [64, 143] width 39 height 6
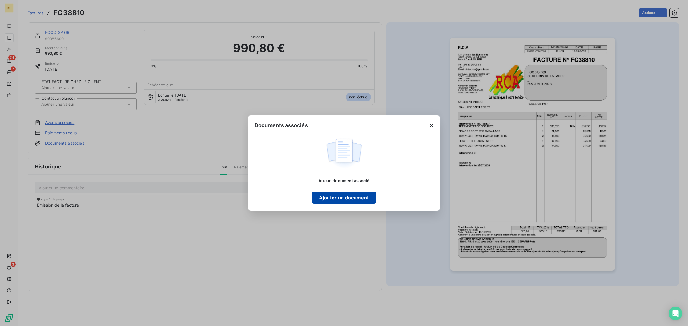
click at [352, 194] on button "Ajouter un document" at bounding box center [343, 198] width 63 height 12
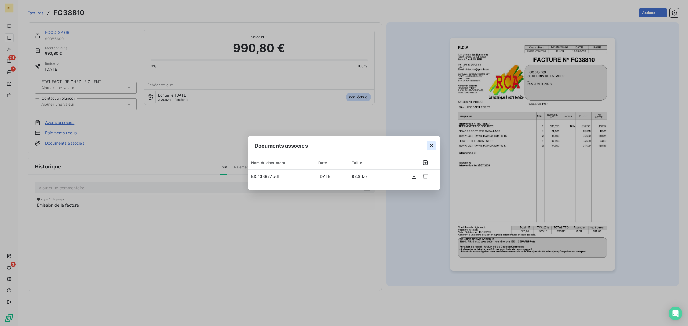
click at [429, 146] on icon "button" at bounding box center [431, 146] width 6 height 6
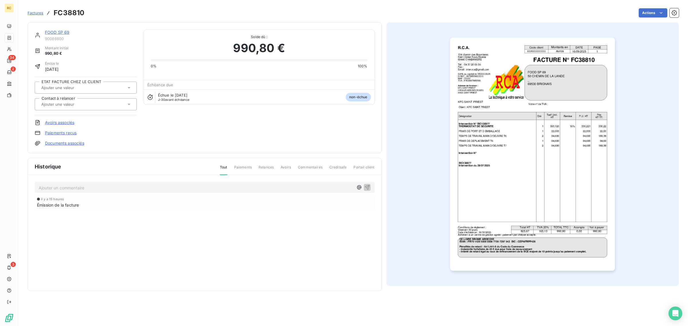
click at [485, 143] on img "button" at bounding box center [532, 154] width 165 height 233
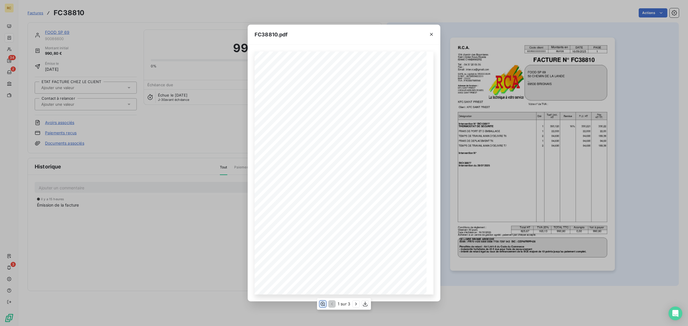
click at [322, 301] on button "button" at bounding box center [322, 304] width 7 height 7
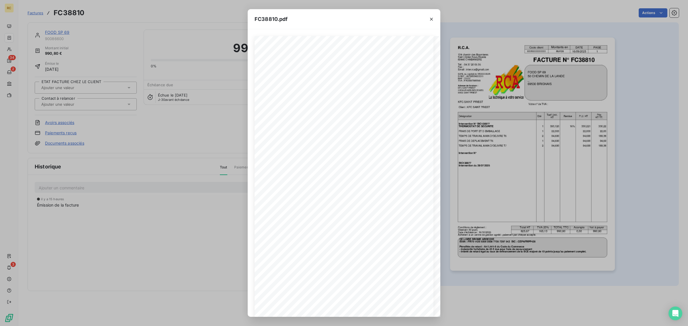
click at [172, 207] on div "FC38810.pdf R.C.A. Code client Montants en DATE PAGE 900866000000000 euros [DAT…" at bounding box center [344, 163] width 688 height 326
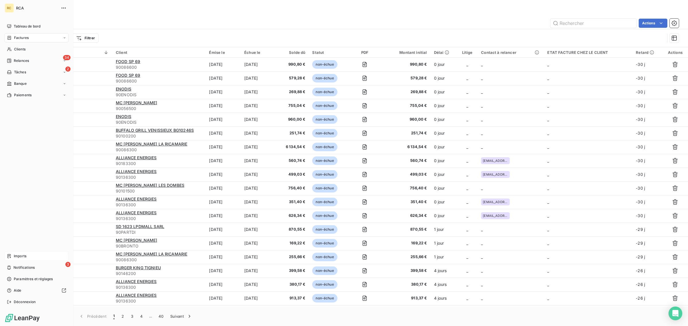
click at [11, 257] on icon at bounding box center [9, 256] width 5 height 5
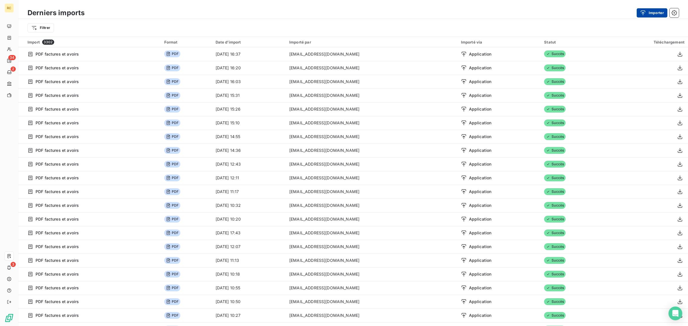
click at [648, 9] on button "Importer" at bounding box center [651, 12] width 31 height 9
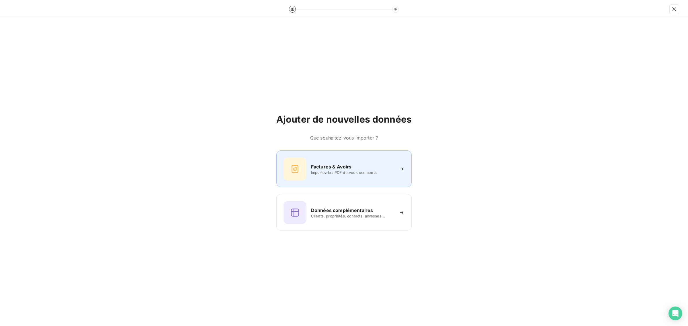
click at [311, 165] on h6 "Factures & Avoirs" at bounding box center [331, 166] width 41 height 7
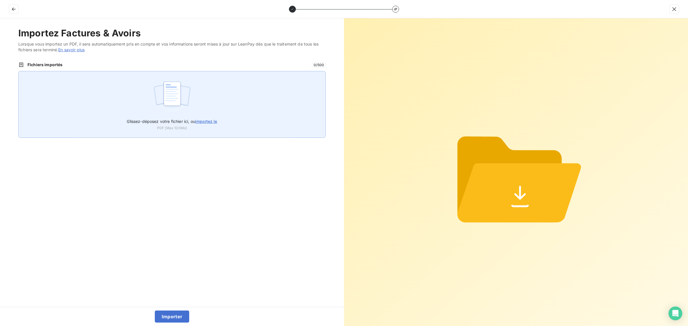
click at [143, 105] on div "Glissez-déposez votre fichier ici, ou importez le PDF (Max 100Mo)" at bounding box center [171, 104] width 307 height 67
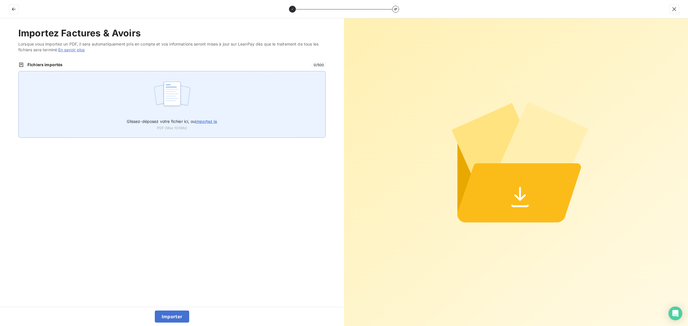
type input "C:\fakepath\AC250242.pdf"
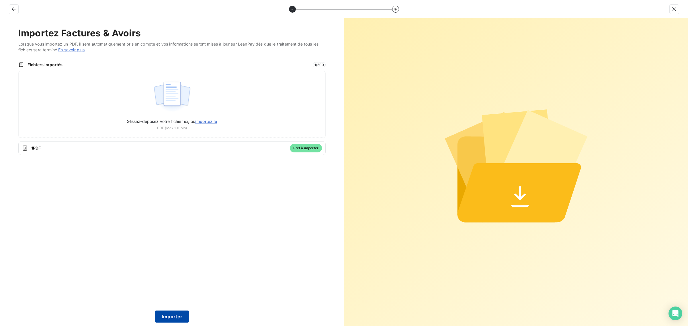
click at [174, 319] on button "Importer" at bounding box center [172, 317] width 35 height 12
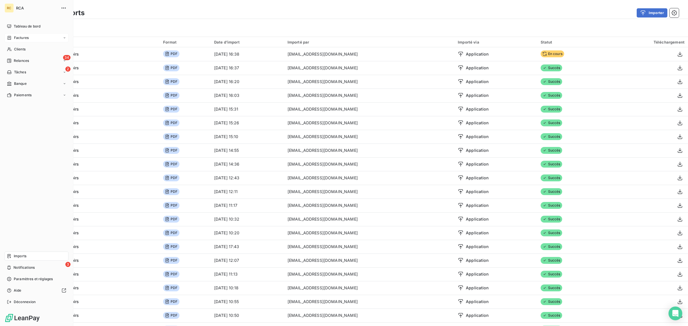
click at [13, 38] on div "Factures" at bounding box center [18, 37] width 22 height 5
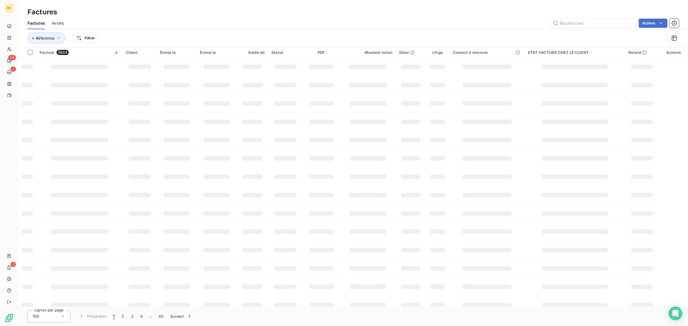
click at [58, 23] on span "Avoirs" at bounding box center [58, 23] width 12 height 6
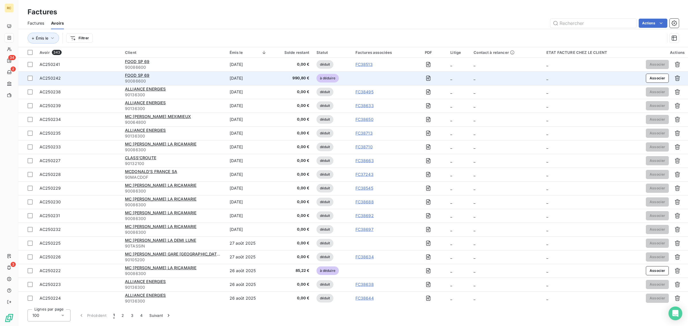
click at [108, 77] on div "AC250242" at bounding box center [79, 78] width 79 height 6
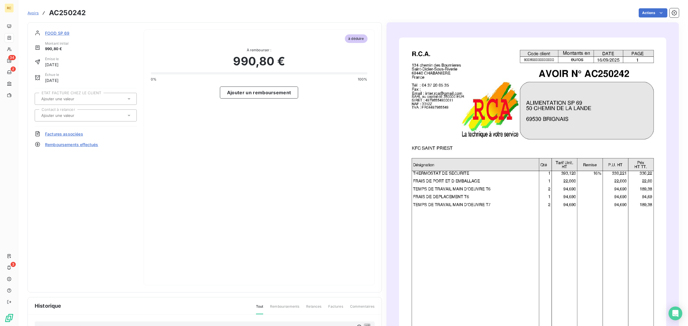
click at [72, 132] on span "Factures associées" at bounding box center [64, 134] width 38 height 6
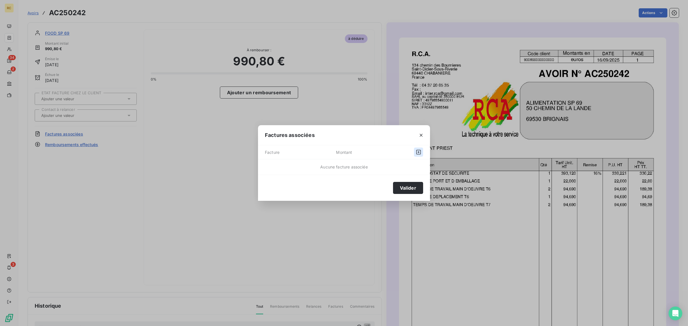
click at [421, 150] on button "button" at bounding box center [418, 152] width 9 height 9
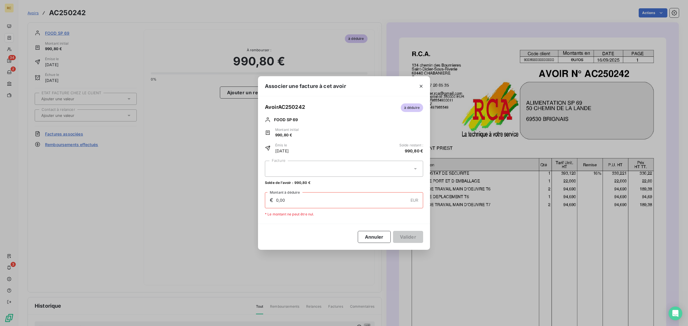
click at [416, 167] on icon at bounding box center [415, 169] width 6 height 6
click at [306, 183] on div "FC38516 990,80 €" at bounding box center [343, 182] width 151 height 5
type input "990,80"
click at [410, 236] on button "Valider" at bounding box center [408, 237] width 30 height 12
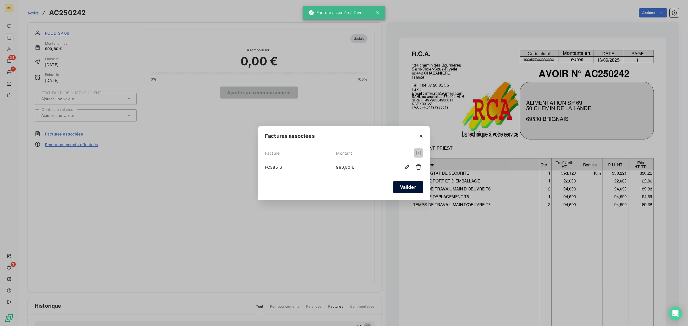
click at [411, 185] on button "Valider" at bounding box center [408, 187] width 30 height 12
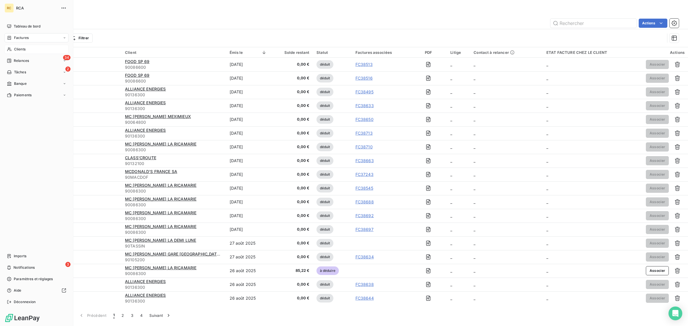
click at [17, 46] on div "Clients" at bounding box center [37, 49] width 64 height 9
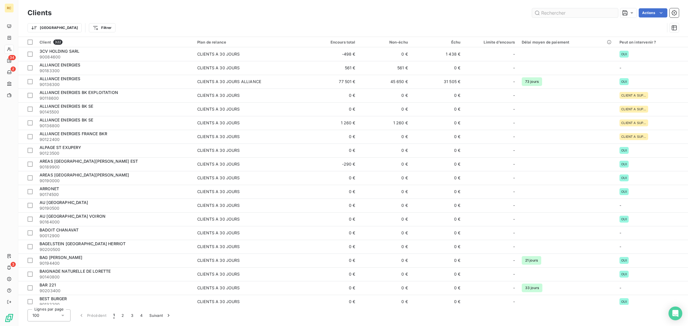
click at [559, 10] on input "text" at bounding box center [575, 12] width 86 height 9
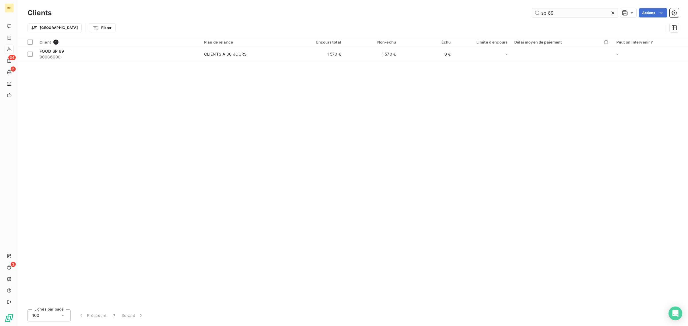
click at [542, 12] on input "sp 69" at bounding box center [575, 12] width 86 height 9
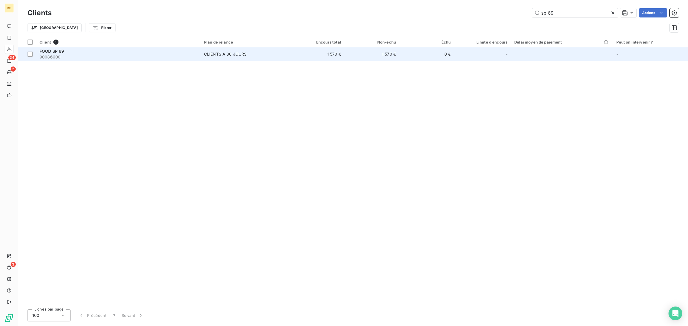
type input "sp 69"
click at [125, 55] on span "90086600" at bounding box center [119, 57] width 158 height 6
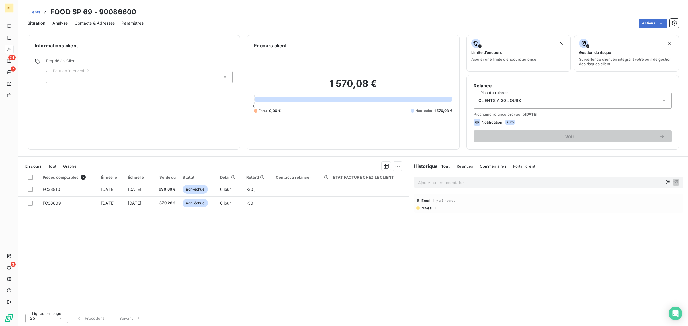
click at [53, 166] on span "Tout" at bounding box center [52, 166] width 8 height 5
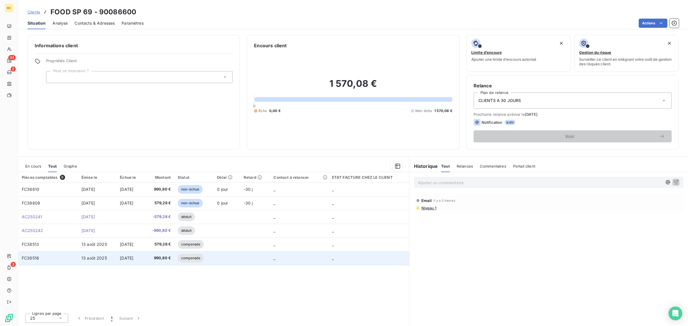
click at [61, 255] on td "FC38516" at bounding box center [48, 258] width 60 height 14
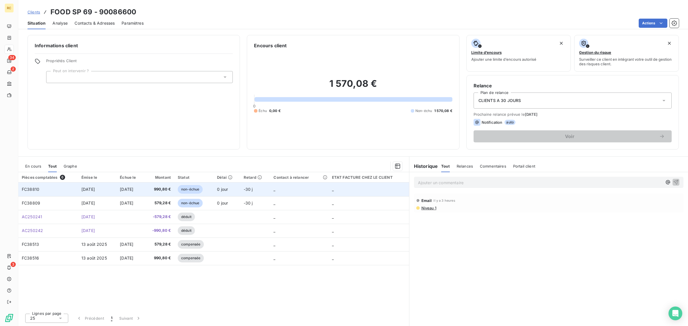
click at [53, 189] on td "FC38810" at bounding box center [48, 190] width 60 height 14
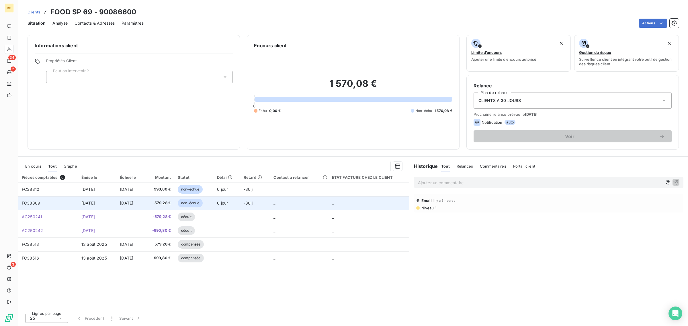
click at [46, 201] on td "FC38809" at bounding box center [48, 203] width 60 height 14
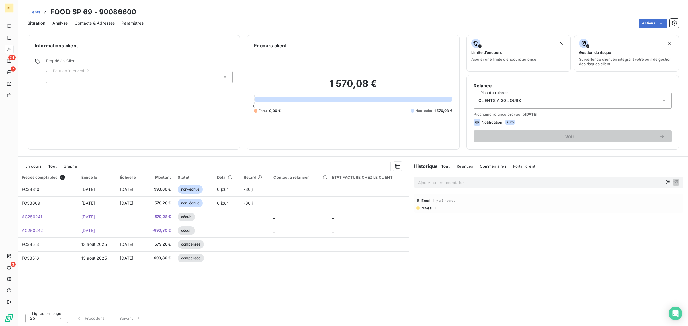
click at [81, 23] on span "Contacts & Adresses" at bounding box center [94, 23] width 40 height 6
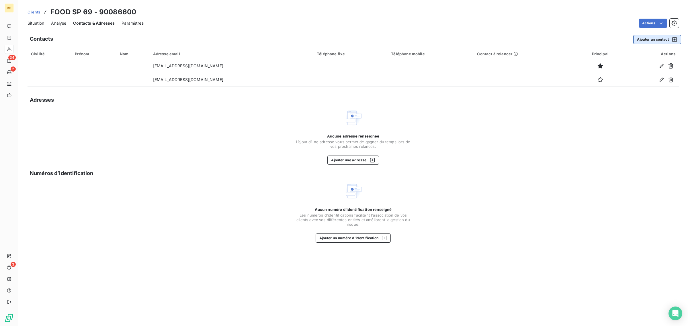
click at [645, 35] on button "Ajouter un contact" at bounding box center [657, 39] width 48 height 9
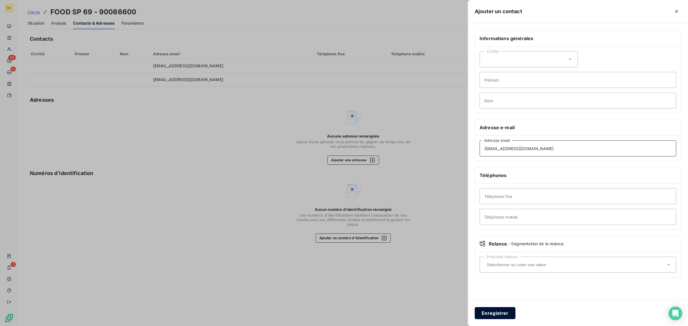
type input "[EMAIL_ADDRESS][DOMAIN_NAME]"
click at [506, 313] on button "Enregistrer" at bounding box center [494, 313] width 41 height 12
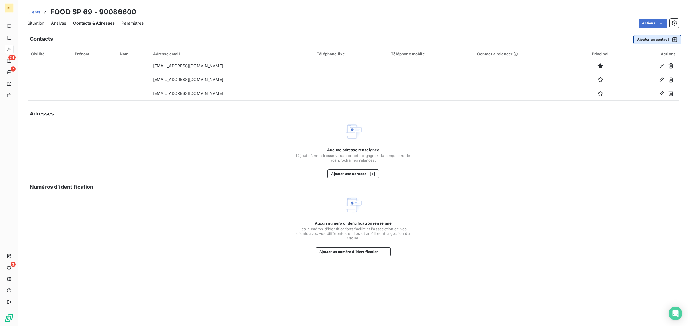
click at [655, 40] on button "Ajouter un contact" at bounding box center [657, 39] width 48 height 9
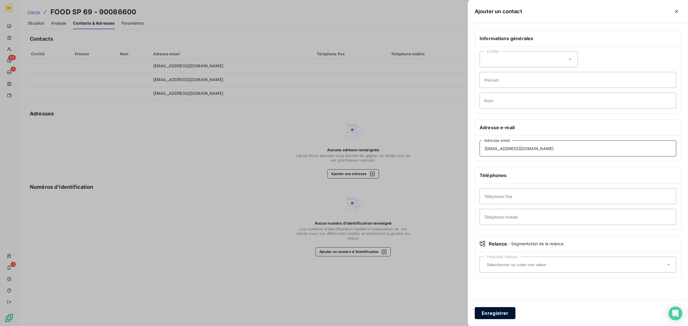
type input "[EMAIL_ADDRESS][DOMAIN_NAME]"
click at [499, 317] on button "Enregistrer" at bounding box center [494, 313] width 41 height 12
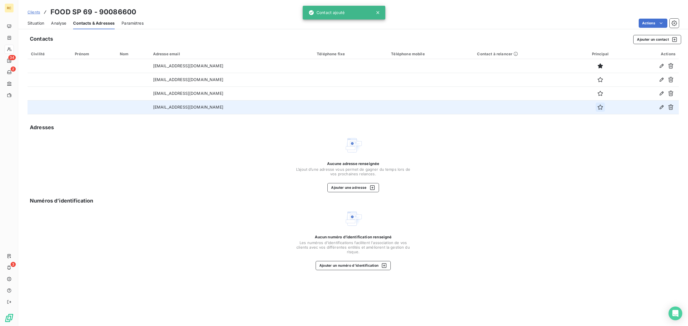
click at [598, 106] on icon "button" at bounding box center [600, 107] width 6 height 6
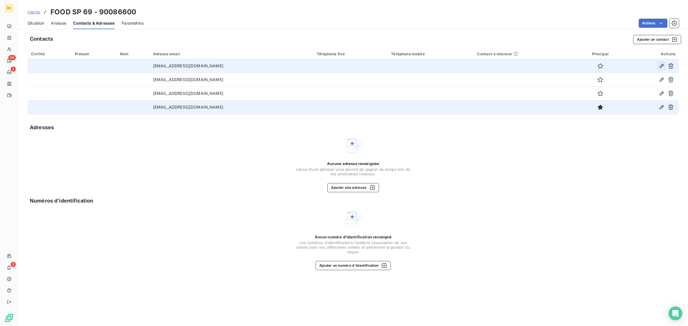
click at [659, 64] on icon "button" at bounding box center [661, 66] width 6 height 6
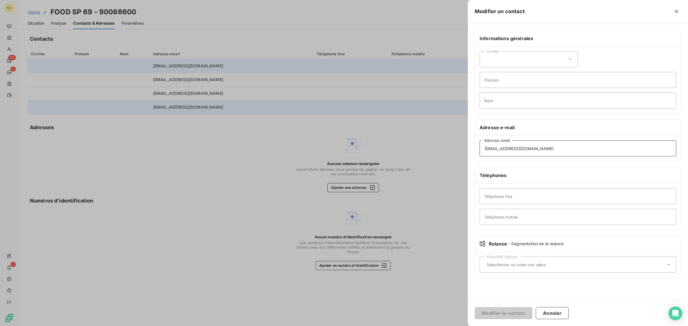
drag, startPoint x: 479, startPoint y: 151, endPoint x: 454, endPoint y: 152, distance: 24.9
click at [454, 326] on div "Modifier un contact Informations générales Civilité Prénom Nom Adresse e-mail […" at bounding box center [344, 326] width 688 height 0
type input "[EMAIL_ADDRESS][DOMAIN_NAME]"
click at [552, 311] on button "Annuler" at bounding box center [552, 313] width 33 height 12
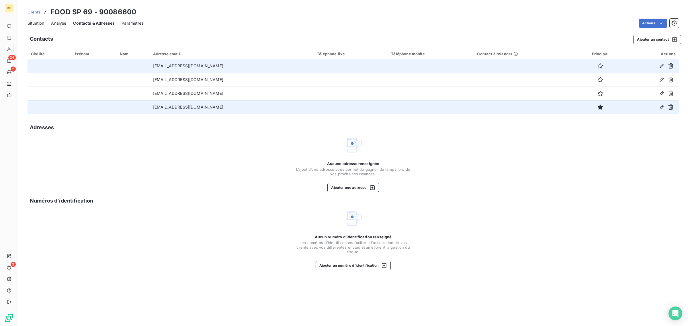
click at [40, 21] on span "Situation" at bounding box center [36, 23] width 17 height 6
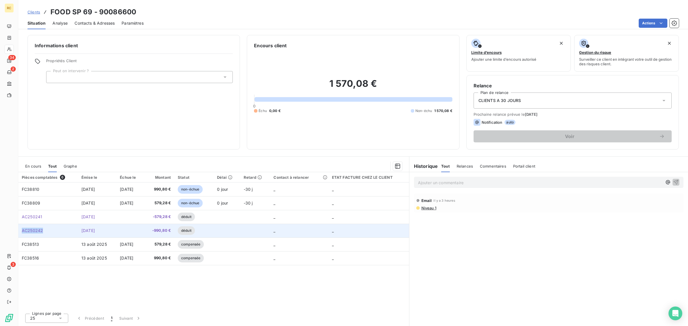
drag, startPoint x: 39, startPoint y: 231, endPoint x: 22, endPoint y: 231, distance: 17.2
click at [22, 231] on td "AC250242" at bounding box center [48, 231] width 60 height 14
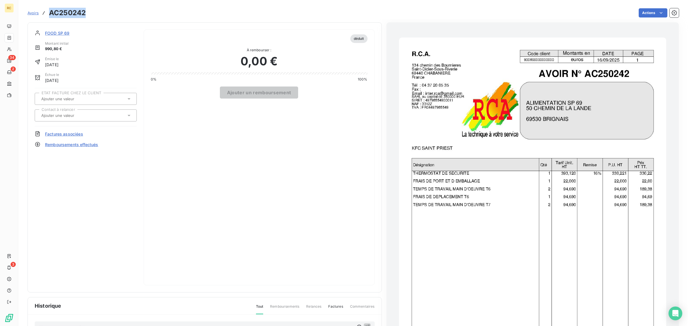
drag, startPoint x: 82, startPoint y: 10, endPoint x: 48, endPoint y: 13, distance: 34.2
click at [48, 13] on div "Avoirs AC250242 Actions" at bounding box center [353, 13] width 651 height 12
click at [343, 14] on div "Actions" at bounding box center [386, 12] width 586 height 9
drag, startPoint x: 83, startPoint y: 12, endPoint x: 50, endPoint y: 16, distance: 33.2
click at [50, 16] on div "Avoirs AC250242 Actions" at bounding box center [353, 13] width 651 height 12
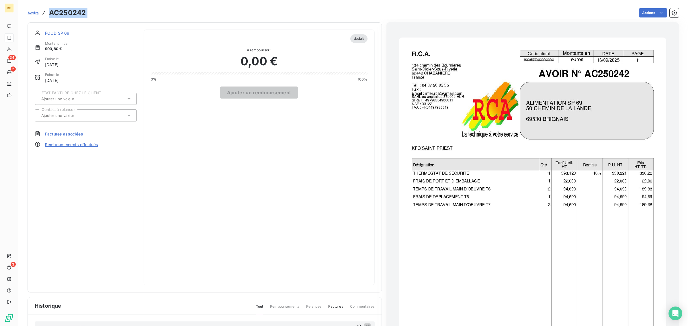
copy main "AC250242 Actions"
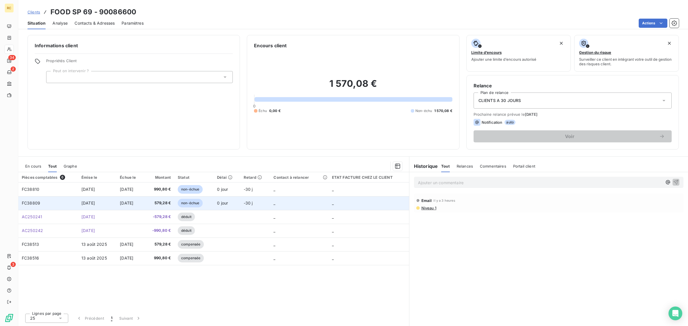
click at [46, 206] on td "FC38809" at bounding box center [48, 203] width 60 height 14
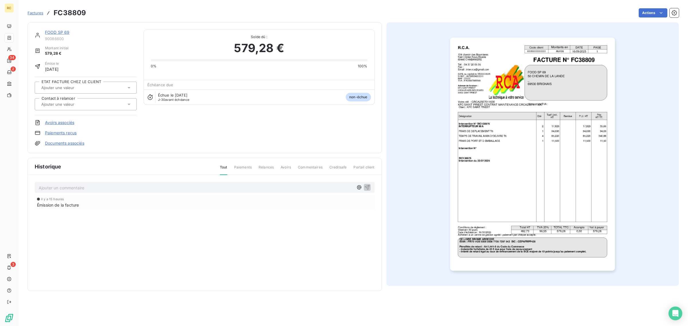
click at [79, 144] on link "Documents associés" at bounding box center [64, 143] width 39 height 6
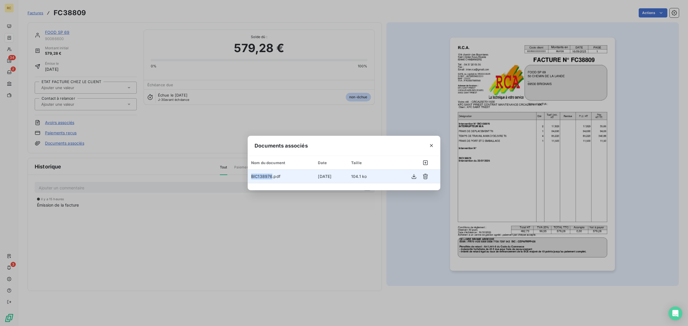
drag, startPoint x: 267, startPoint y: 177, endPoint x: 250, endPoint y: 178, distance: 16.9
click at [250, 178] on td "BIC138976.pdf" at bounding box center [281, 177] width 67 height 14
copy span "BIC138976"
drag, startPoint x: 104, startPoint y: 31, endPoint x: 86, endPoint y: 24, distance: 19.3
click at [103, 30] on div "Documents associés Nom du document Date Taille BIC138976.pdf [DATE] 104.1 ko" at bounding box center [344, 163] width 688 height 326
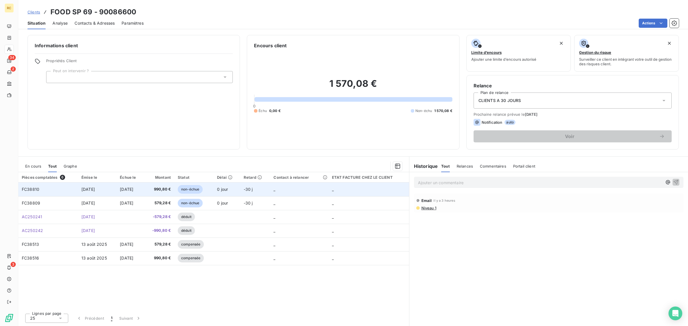
click at [50, 193] on td "FC38810" at bounding box center [48, 190] width 60 height 14
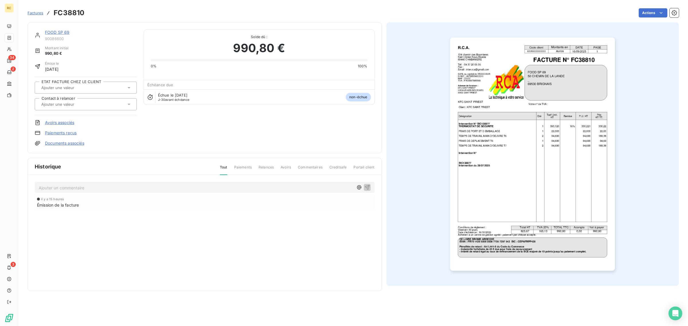
click at [66, 141] on link "Documents associés" at bounding box center [64, 143] width 39 height 6
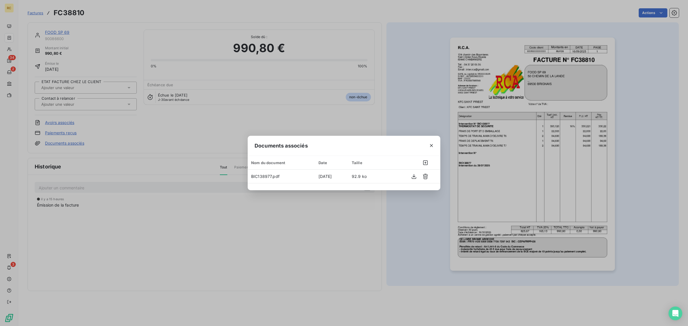
click at [125, 70] on div "Documents associés Nom du document Date Taille BIC138977.pdf [DATE] 92.9 ko" at bounding box center [344, 163] width 688 height 326
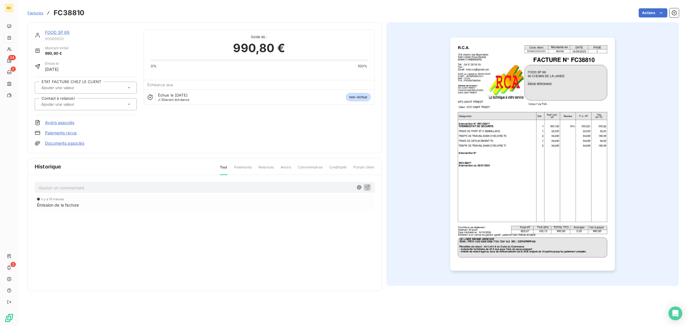
click at [31, 13] on span "Factures" at bounding box center [36, 13] width 16 height 5
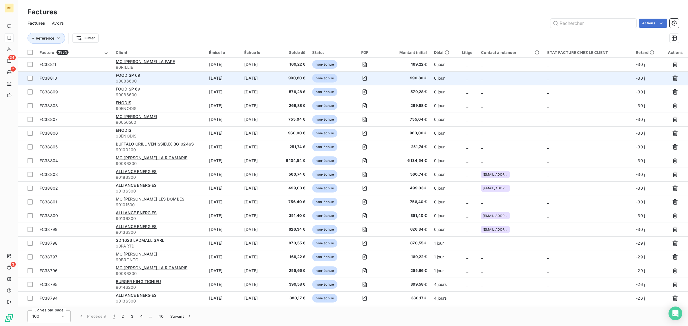
click at [82, 76] on span "FC38810" at bounding box center [74, 78] width 69 height 6
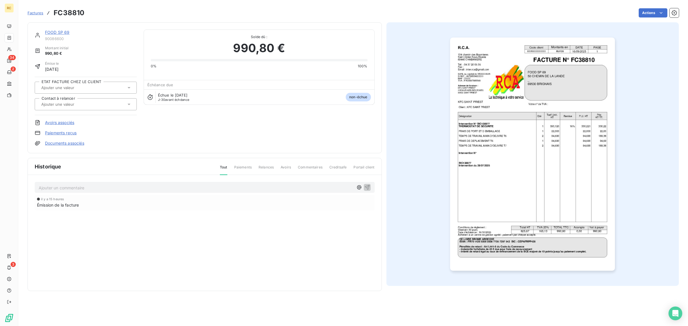
click at [59, 32] on link "FOOD SP 69" at bounding box center [57, 32] width 25 height 5
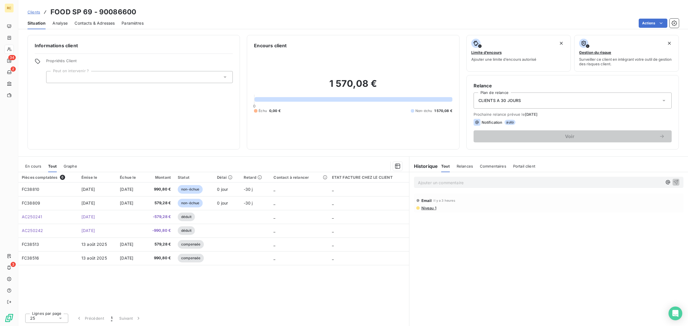
click at [101, 23] on span "Contacts & Adresses" at bounding box center [94, 23] width 40 height 6
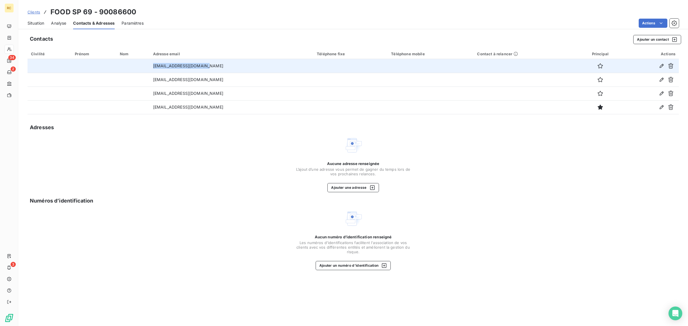
drag, startPoint x: 207, startPoint y: 67, endPoint x: 157, endPoint y: 68, distance: 50.4
click at [157, 68] on td "[EMAIL_ADDRESS][DOMAIN_NAME]" at bounding box center [232, 66] width 164 height 14
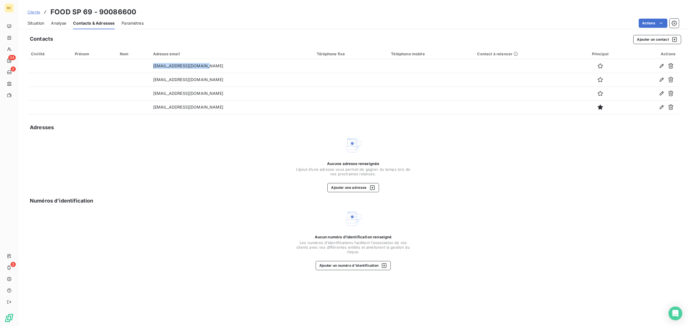
copy td "[EMAIL_ADDRESS][DOMAIN_NAME]"
